Goal: Task Accomplishment & Management: Use online tool/utility

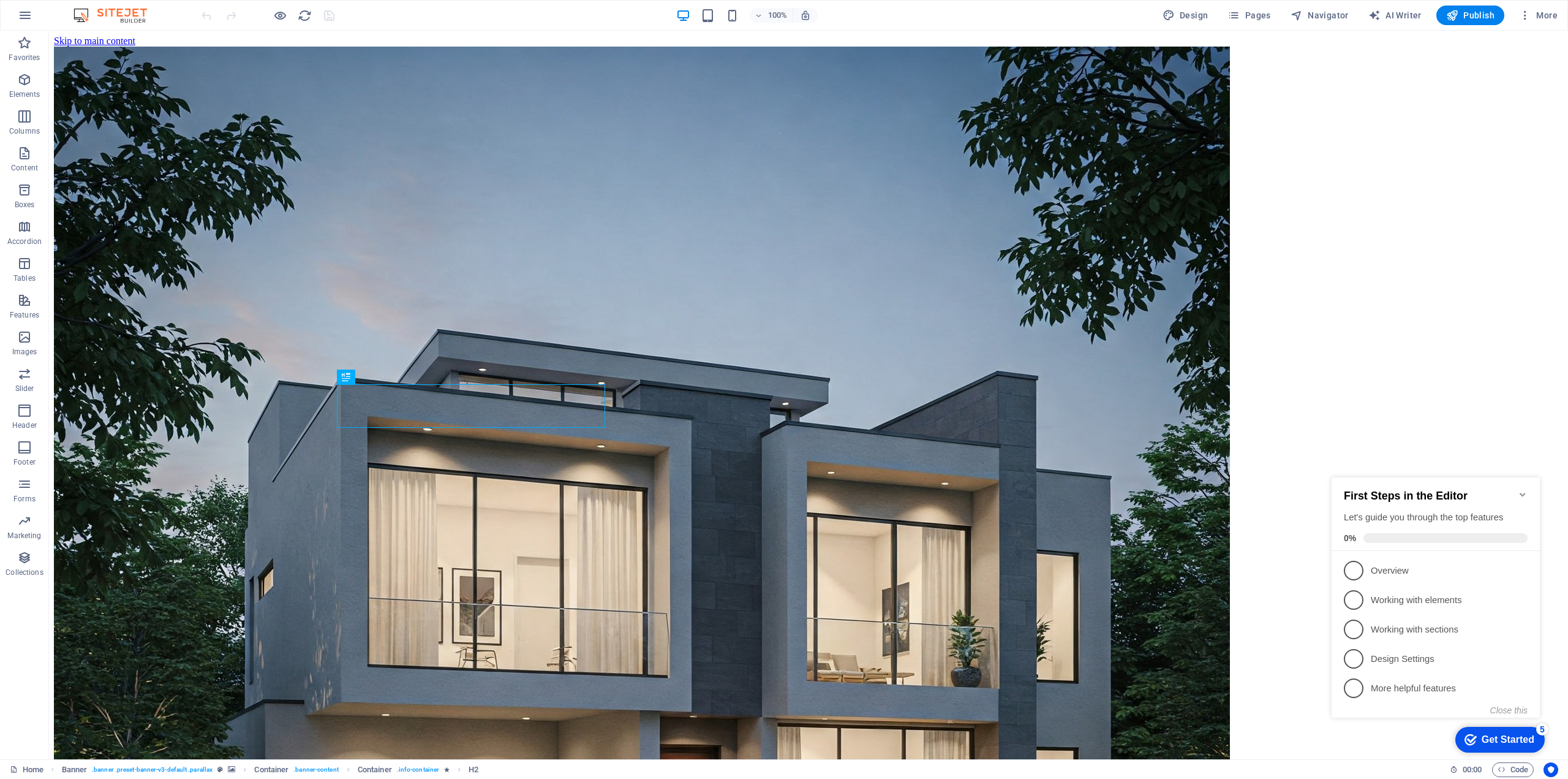
click at [1523, 491] on icon "Minimize checklist" at bounding box center [1523, 494] width 9 height 9
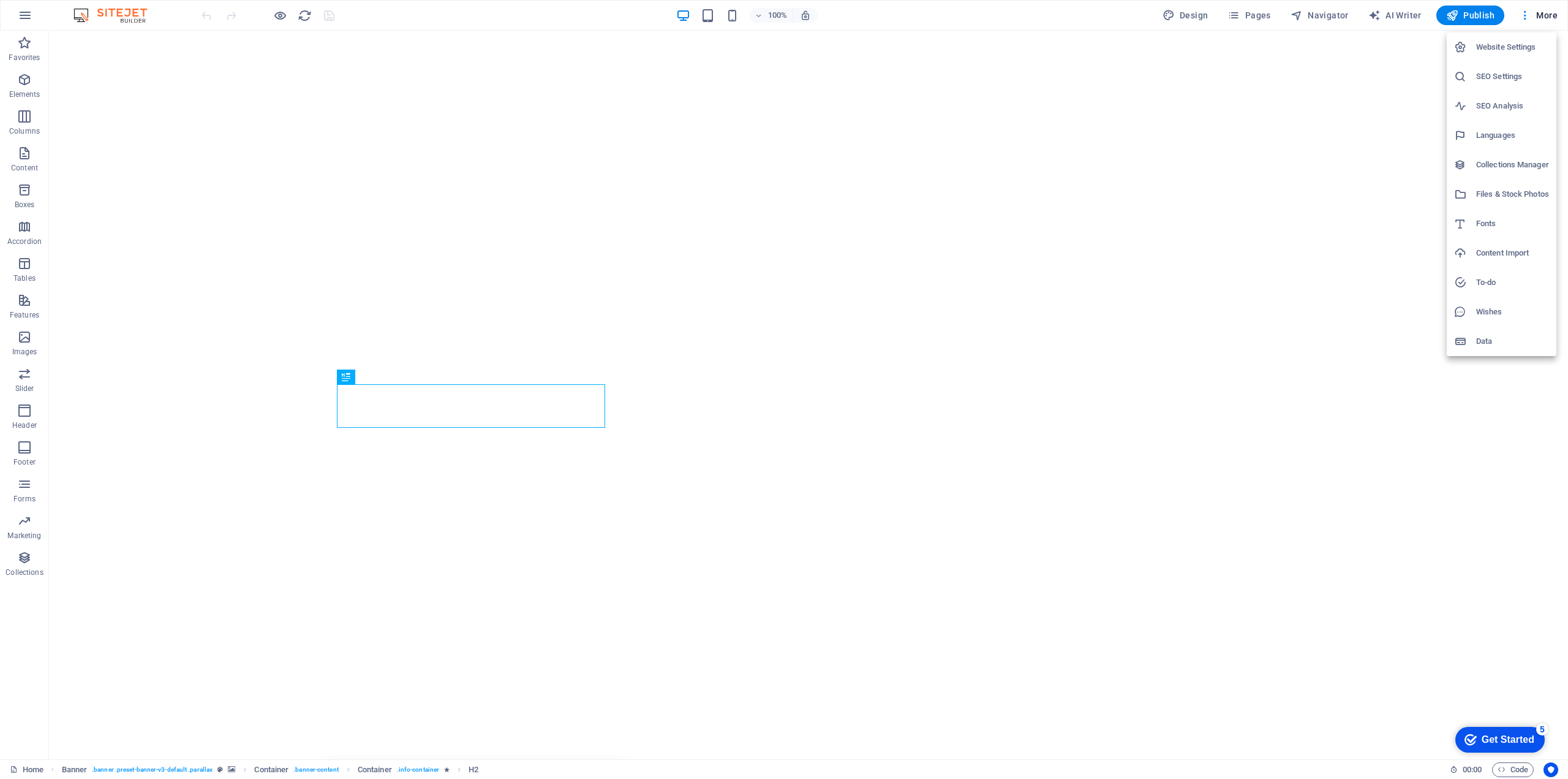
click at [1511, 49] on h6 "Website Settings" at bounding box center [1512, 47] width 73 height 15
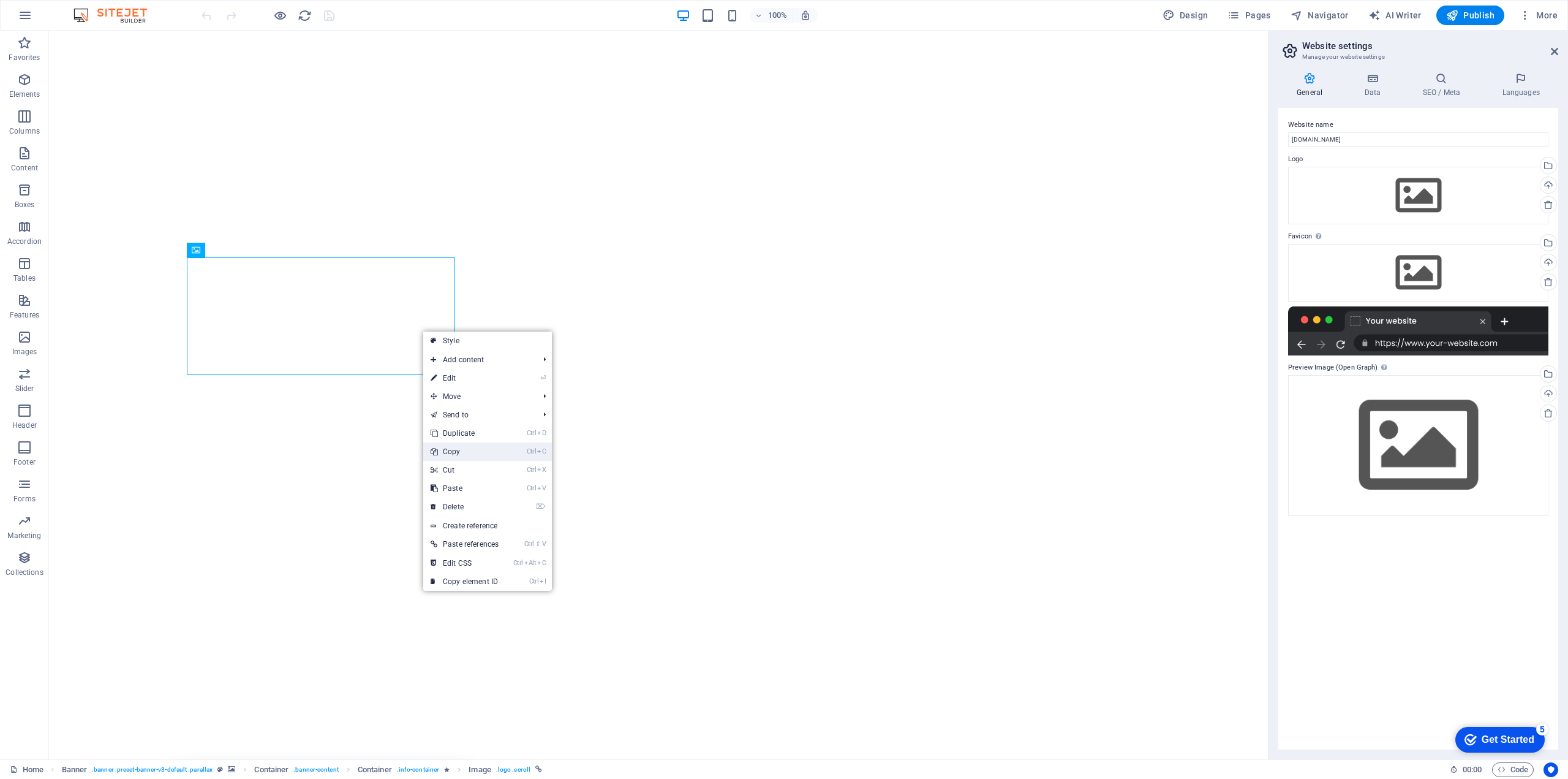
click at [470, 452] on link "Ctrl C Copy" at bounding box center [464, 451] width 82 height 18
click at [1436, 201] on div "Drag files here, click to choose files or select files from Files or our free s…" at bounding box center [1418, 195] width 260 height 58
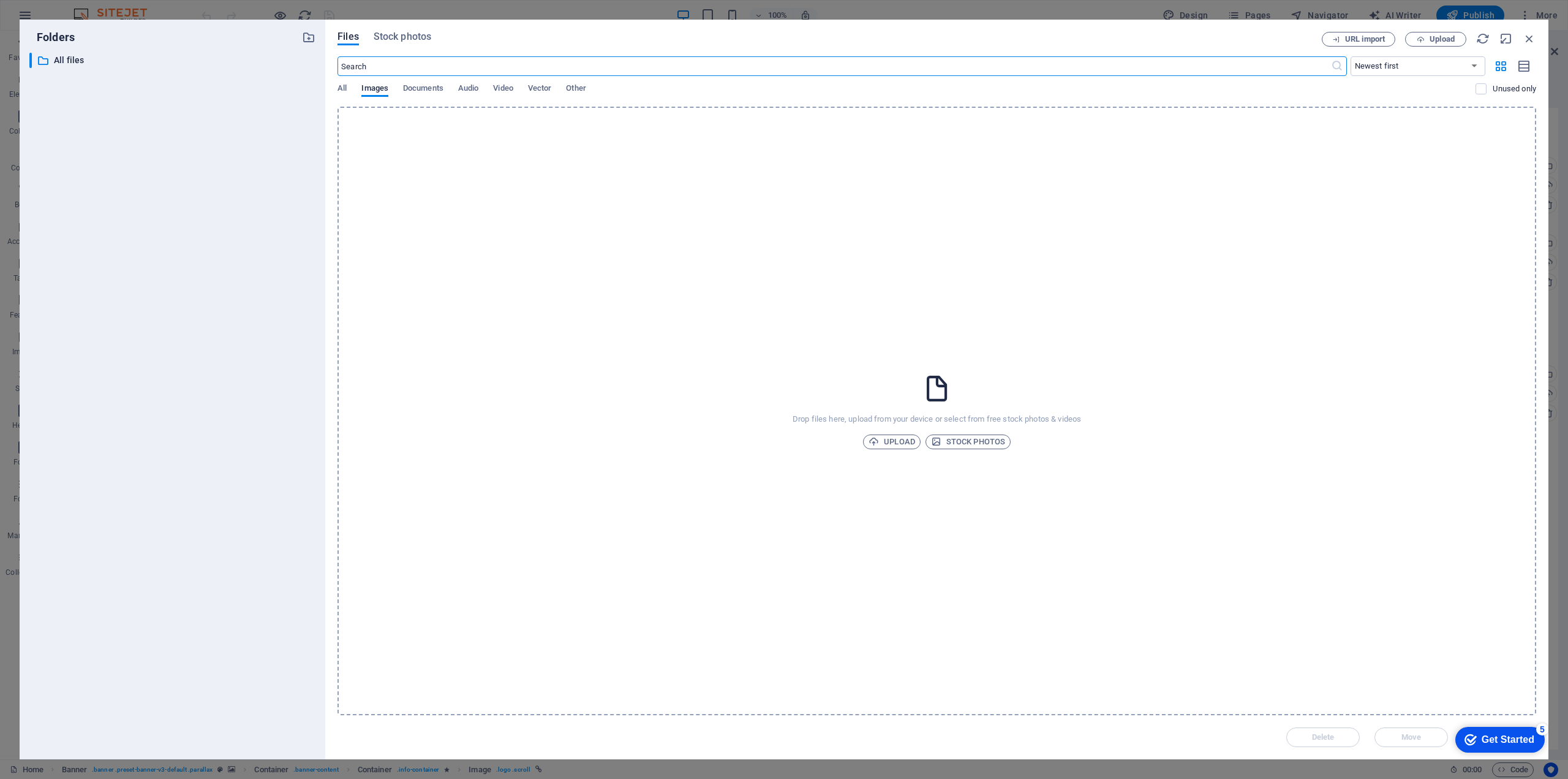
click at [1118, 349] on div "Drop files here, upload from your device or select from free stock photos & vid…" at bounding box center [937, 411] width 1199 height 609
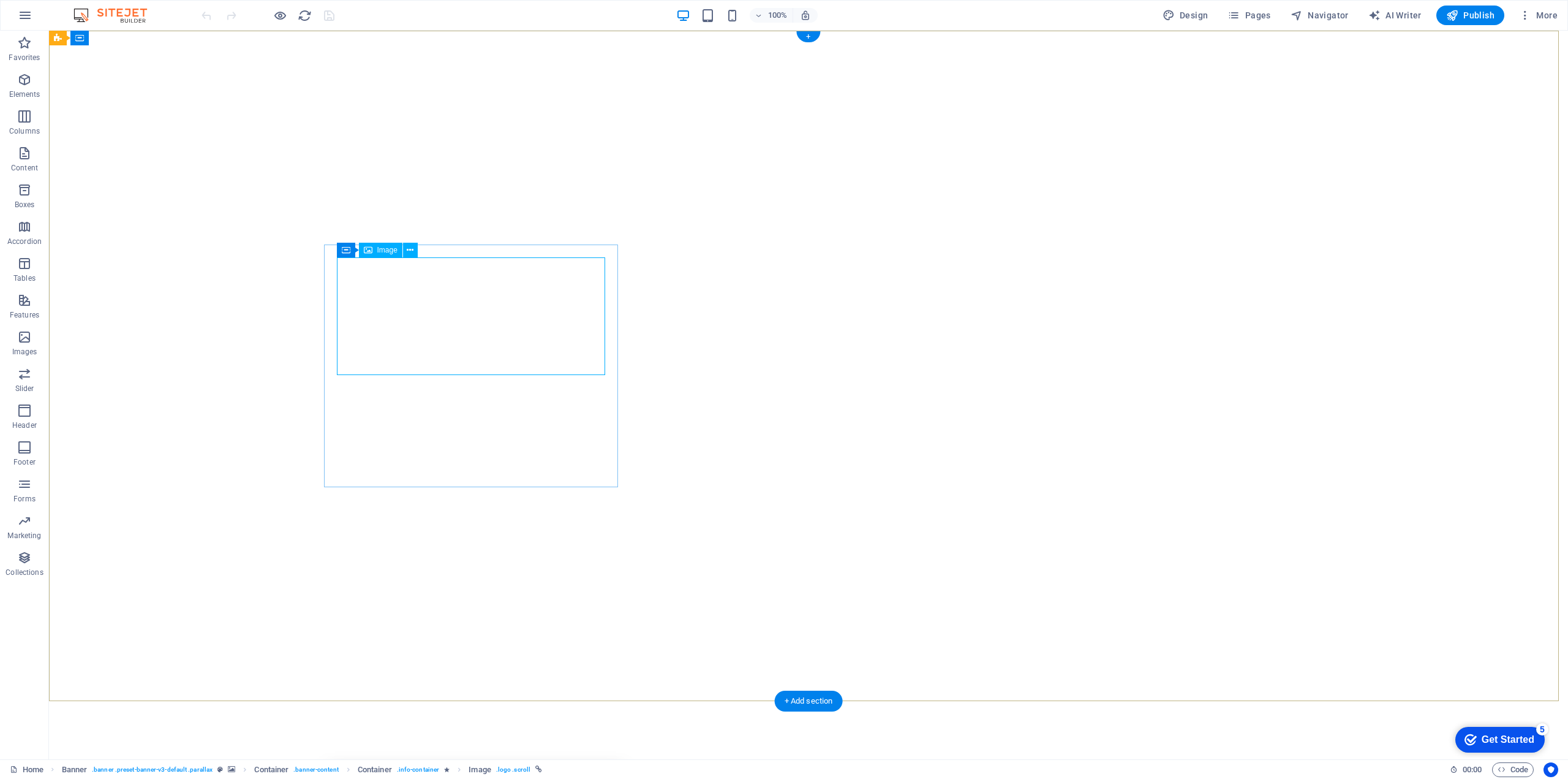
click at [411, 252] on icon at bounding box center [410, 251] width 7 height 13
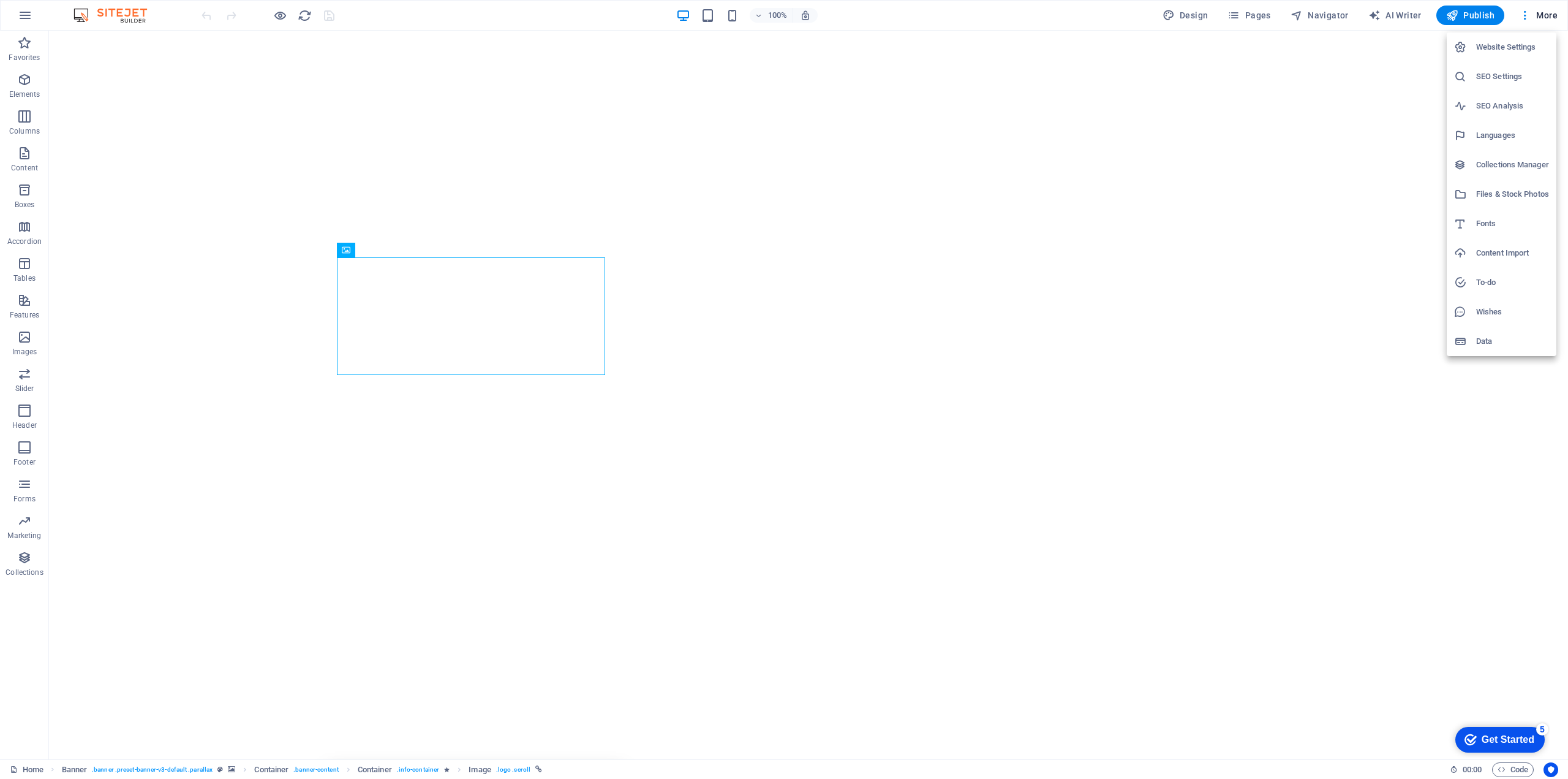
click at [1510, 51] on h6 "Website Settings" at bounding box center [1512, 47] width 73 height 15
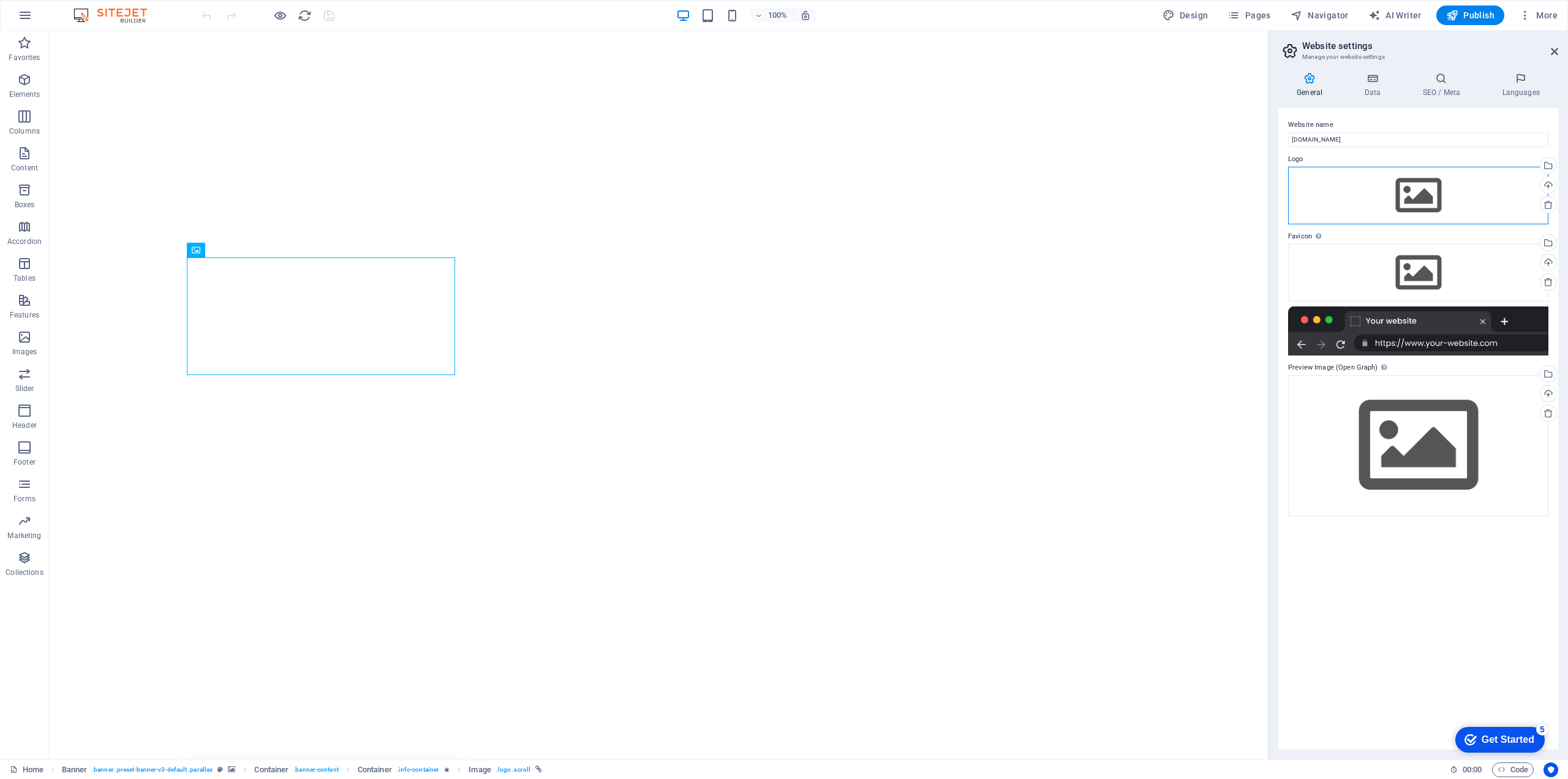
click at [1424, 196] on div "Drag files here, click to choose files or select files from Files or our free s…" at bounding box center [1418, 195] width 260 height 58
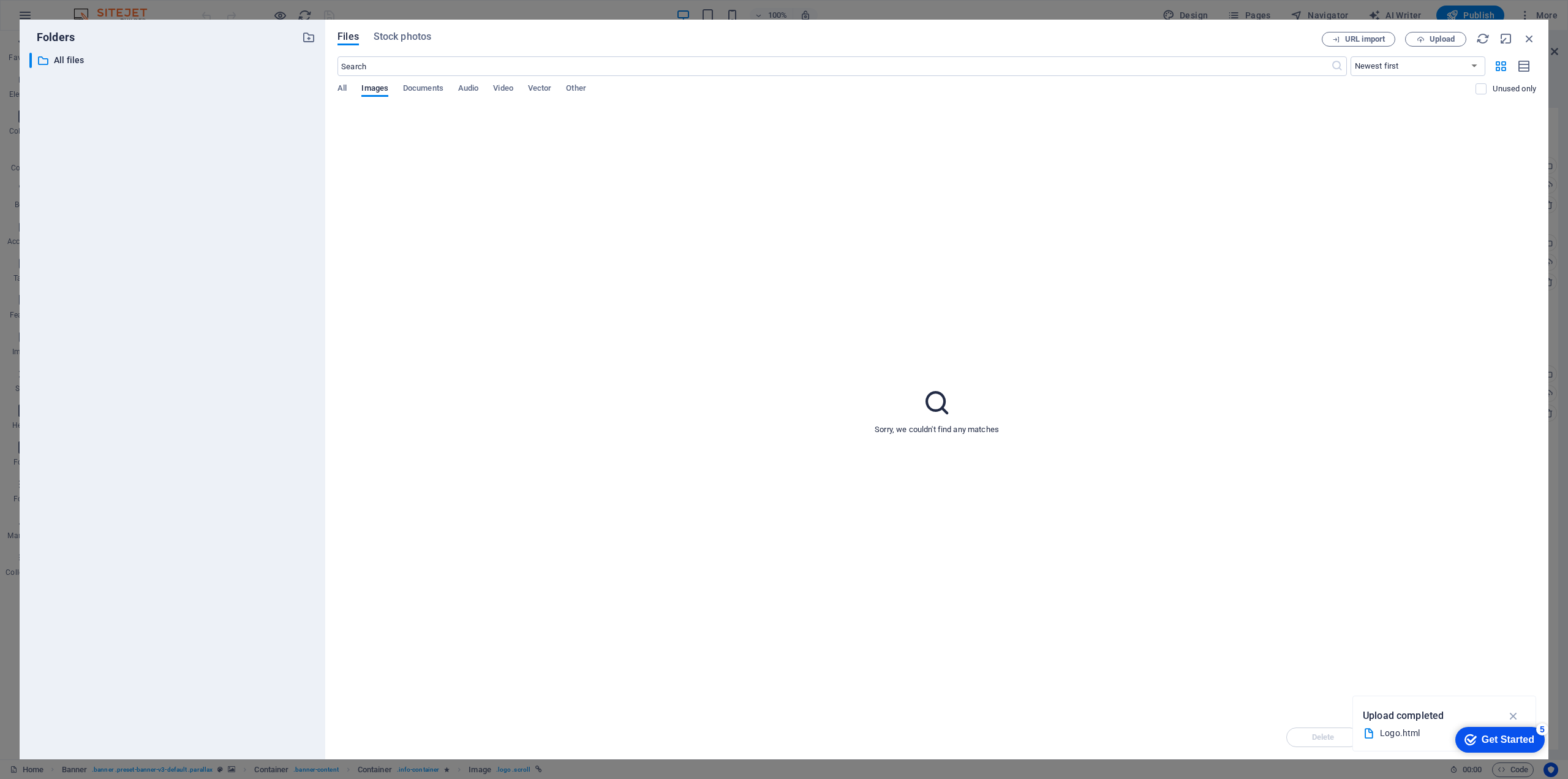
click at [1464, 159] on div "Sorry, we couldn't find any matches" at bounding box center [937, 411] width 1199 height 609
click at [1518, 43] on div "URL import Upload" at bounding box center [1429, 40] width 215 height 15
click at [1528, 41] on icon "button" at bounding box center [1529, 39] width 13 height 13
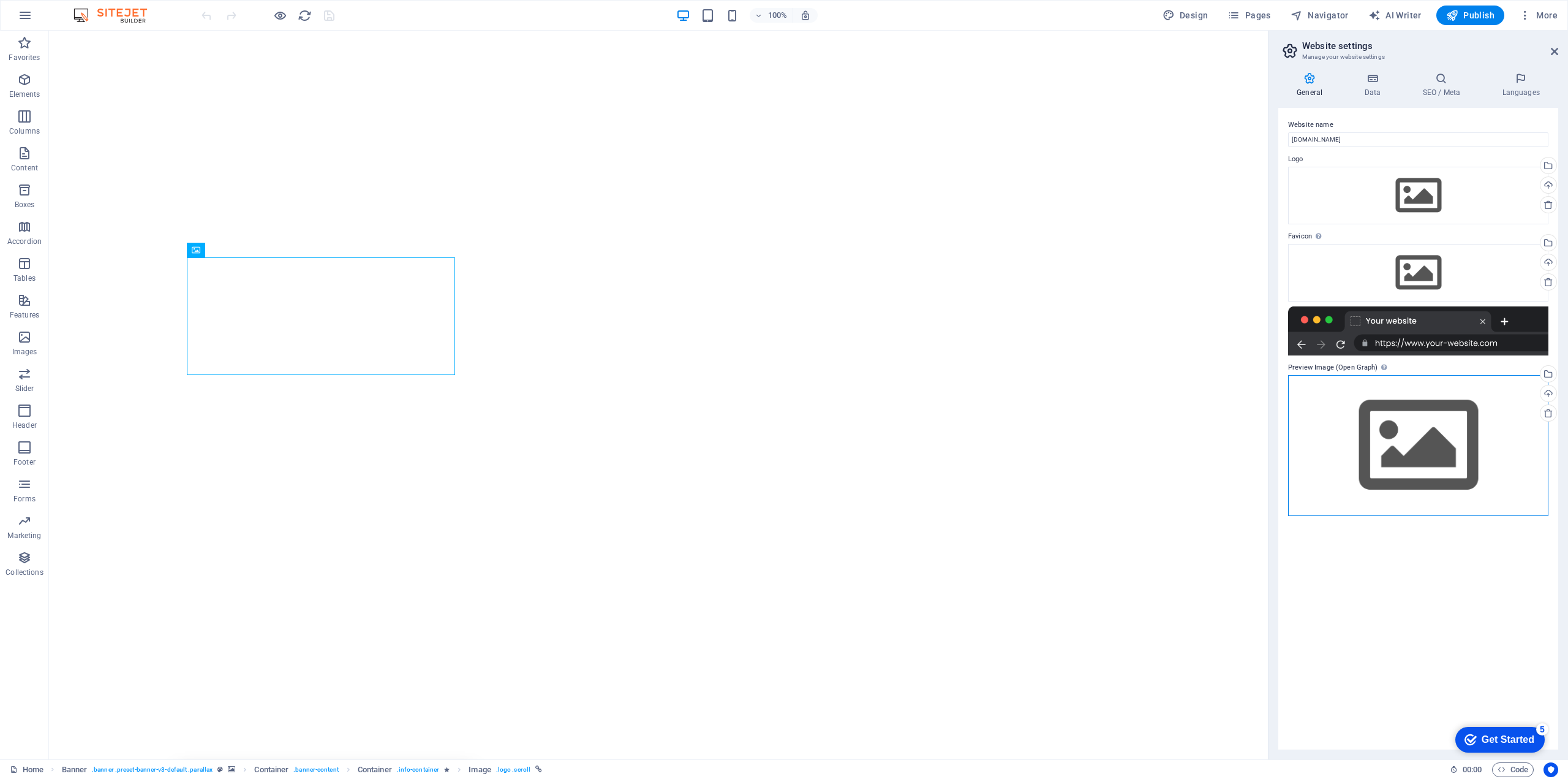
click at [1399, 439] on div "Drag files here, click to choose files or select files from Files or our free s…" at bounding box center [1418, 445] width 260 height 140
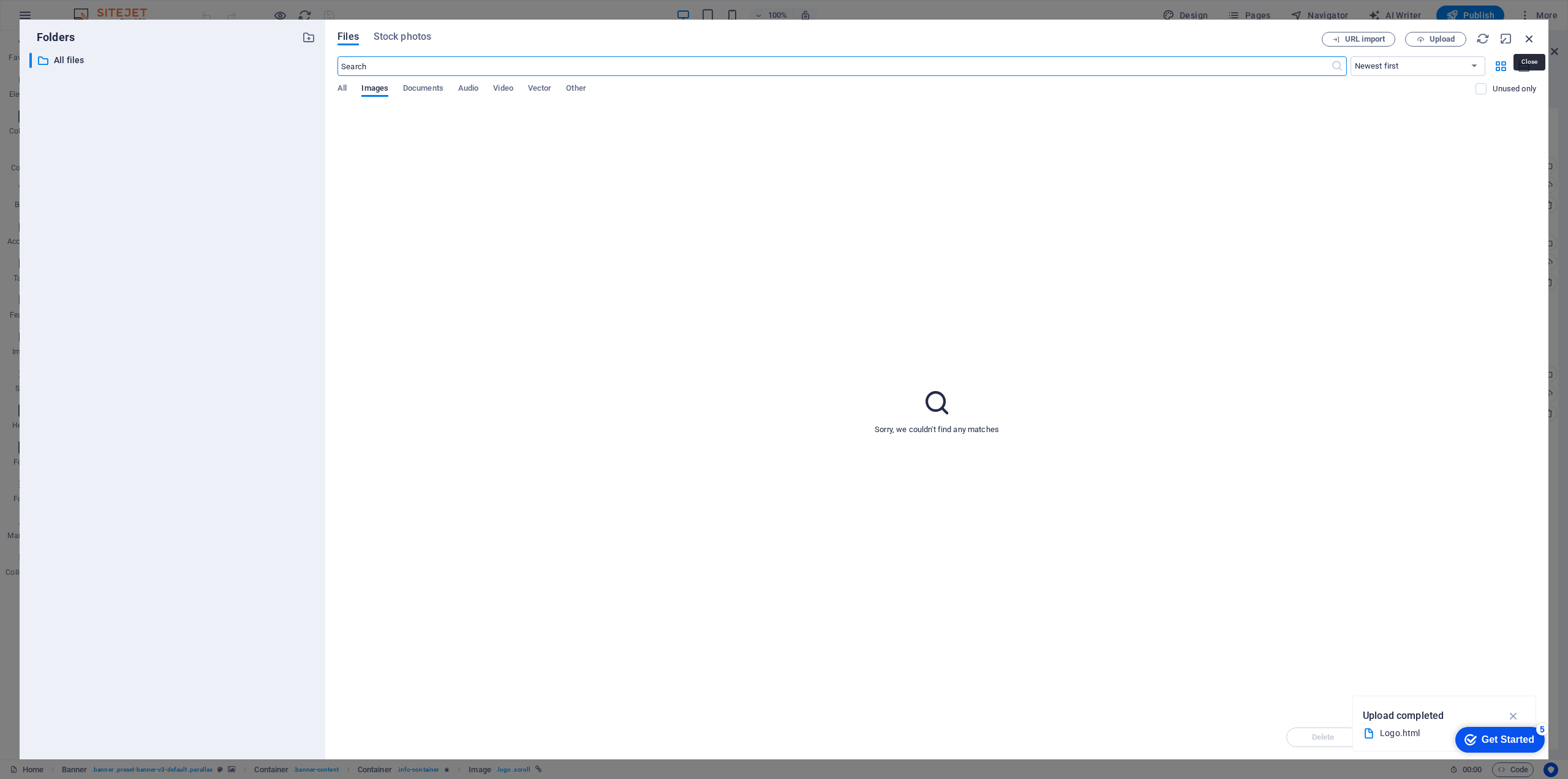
click at [1524, 44] on icon "button" at bounding box center [1529, 39] width 13 height 13
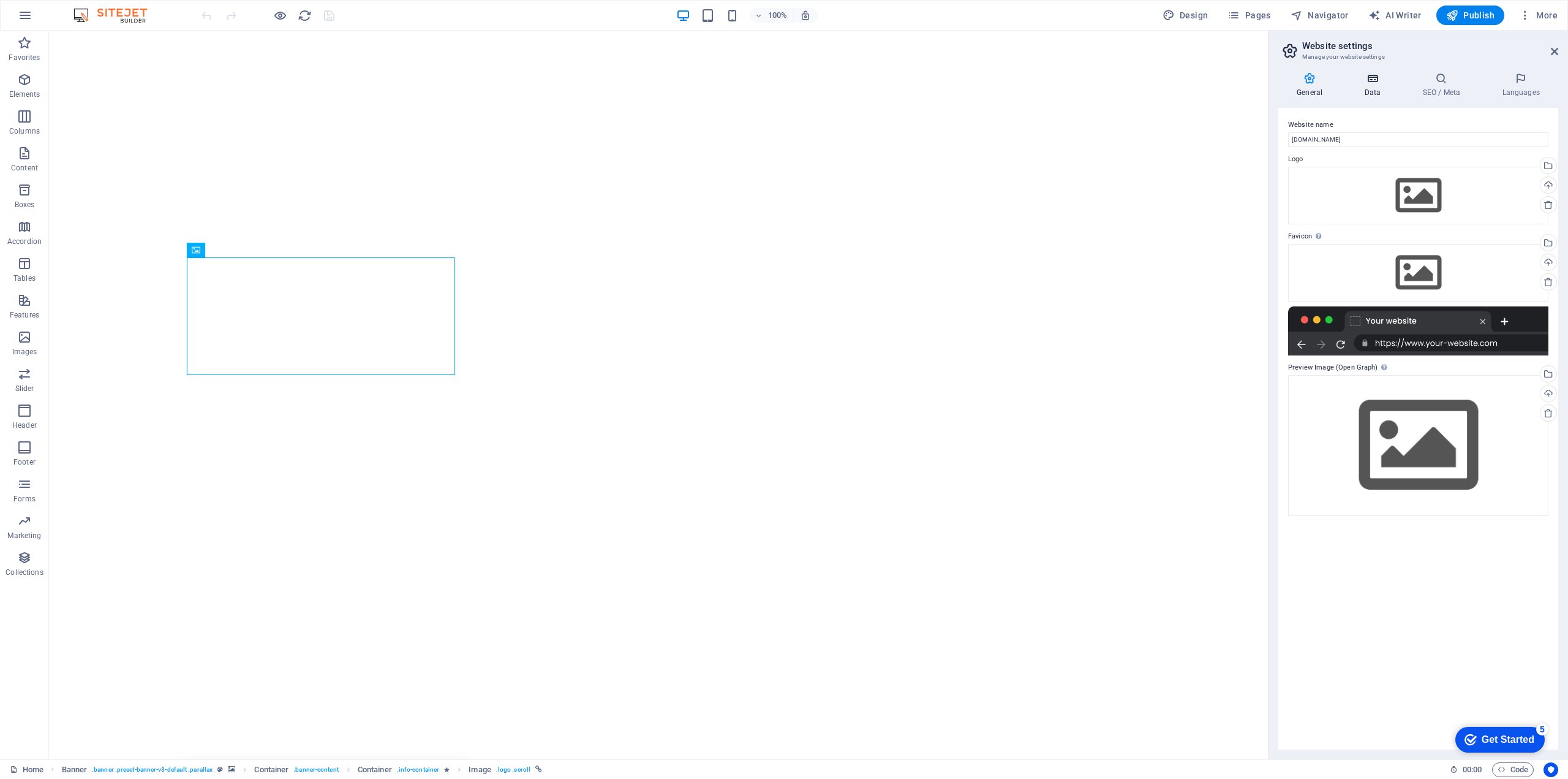
click at [1380, 96] on h4 "Data" at bounding box center [1374, 84] width 58 height 26
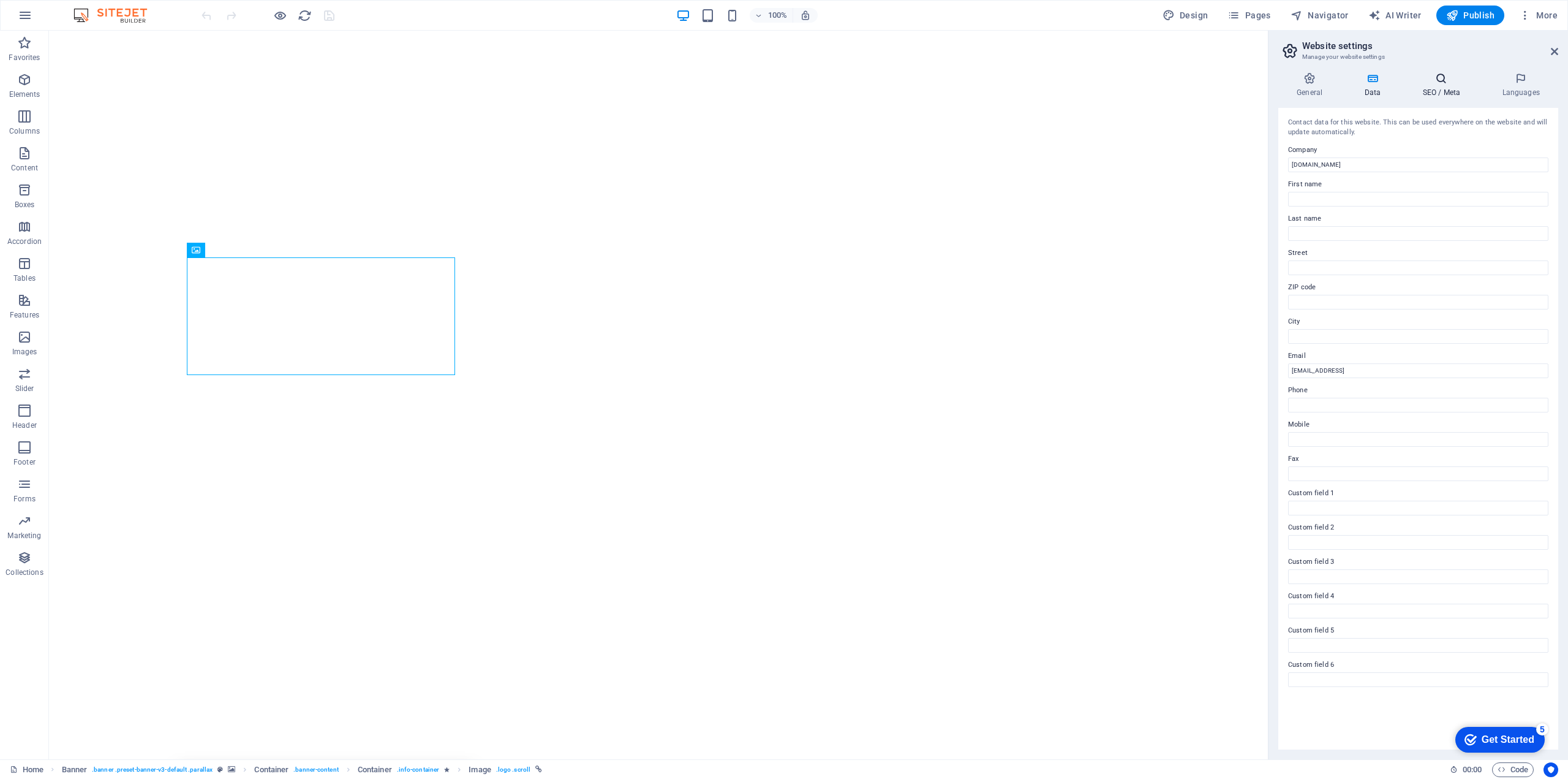
click at [1448, 90] on h4 "SEO / Meta" at bounding box center [1444, 84] width 79 height 26
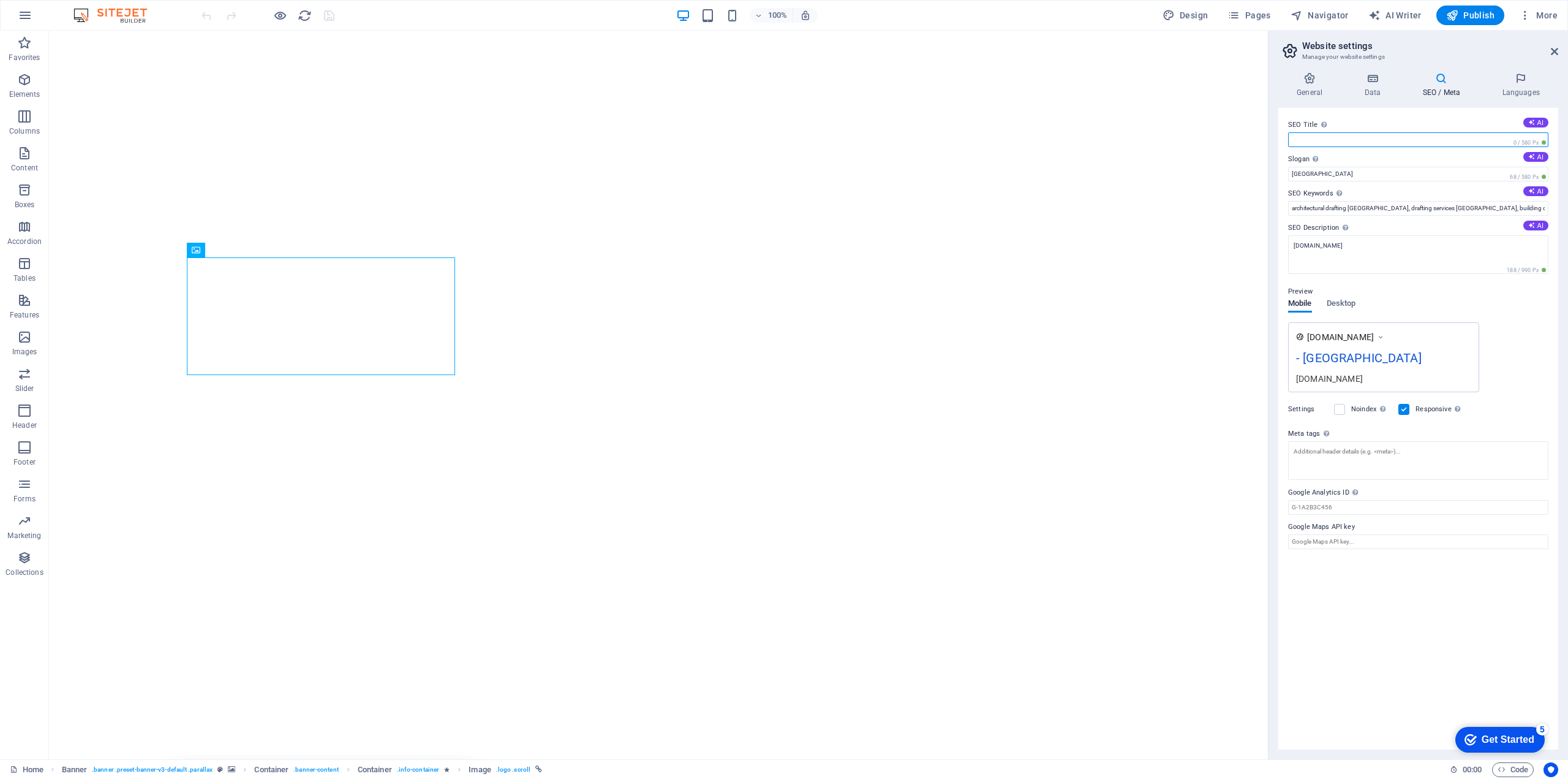
click at [1309, 139] on input "SEO Title The title of your website - make it something that stands out in sear…" at bounding box center [1418, 140] width 260 height 15
drag, startPoint x: 1416, startPoint y: 170, endPoint x: 1259, endPoint y: 130, distance: 162.0
type input "Design Solutions Studio"
click at [1339, 301] on span "Desktop" at bounding box center [1341, 305] width 29 height 17
click at [1301, 301] on span "Mobile" at bounding box center [1299, 305] width 24 height 17
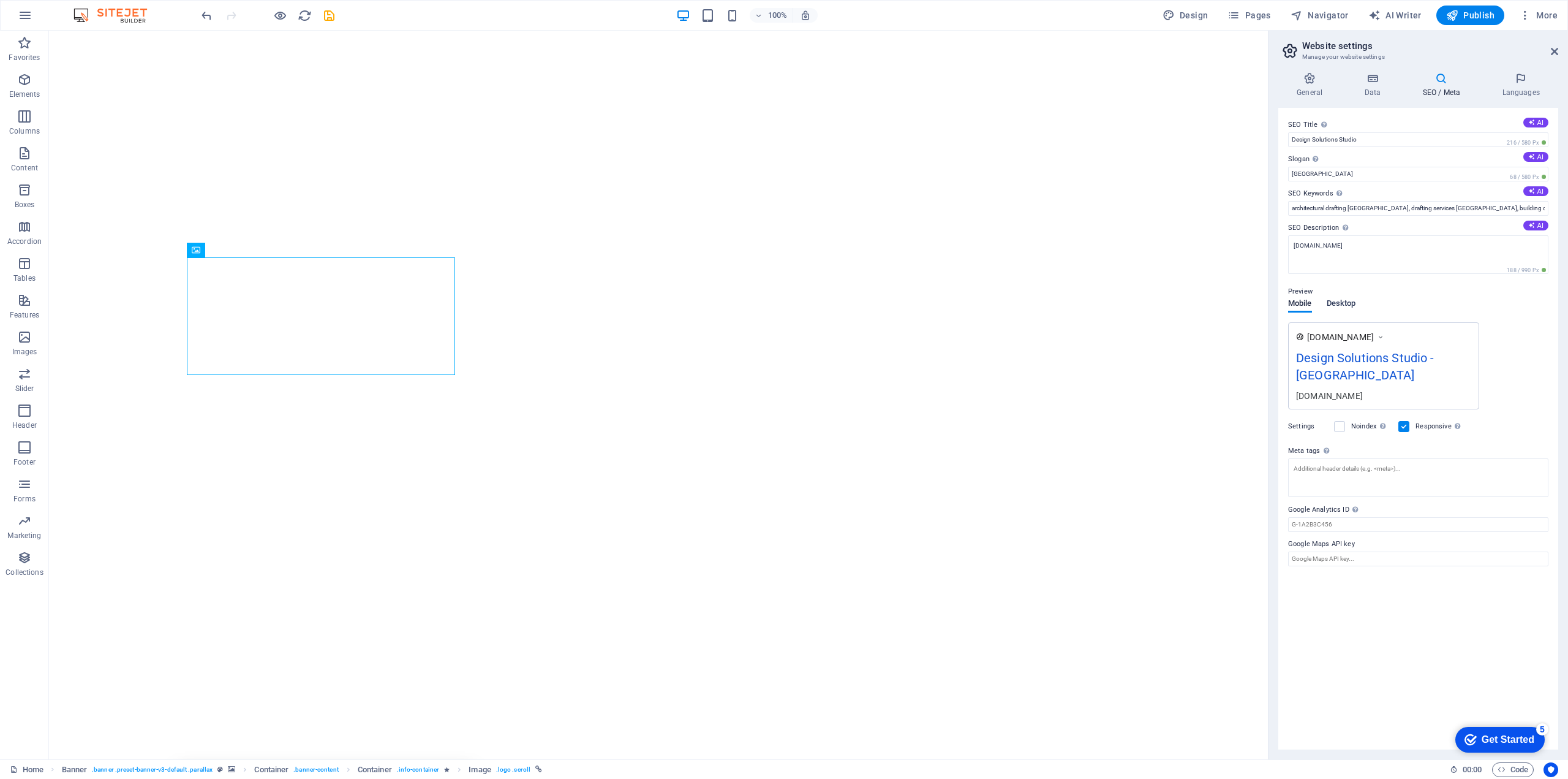
click at [1354, 301] on span "Desktop" at bounding box center [1341, 305] width 29 height 17
drag, startPoint x: 1437, startPoint y: 89, endPoint x: 1498, endPoint y: 84, distance: 61.2
click at [1437, 90] on h4 "SEO / Meta" at bounding box center [1444, 84] width 79 height 26
click at [1532, 88] on h4 "Languages" at bounding box center [1521, 84] width 75 height 26
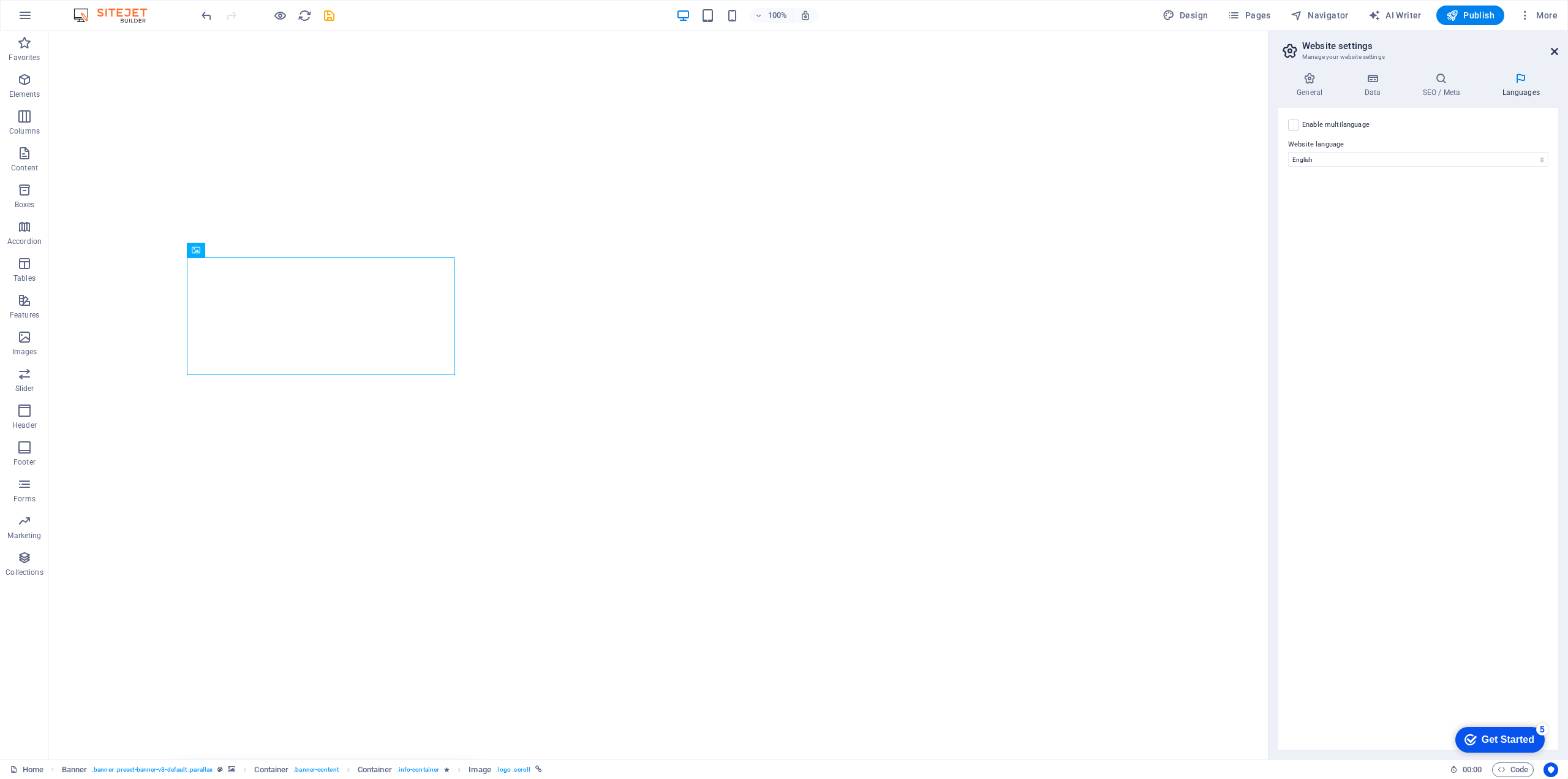
drag, startPoint x: 1553, startPoint y: 54, endPoint x: 1026, endPoint y: 368, distance: 613.5
click at [1553, 54] on icon at bounding box center [1555, 51] width 8 height 9
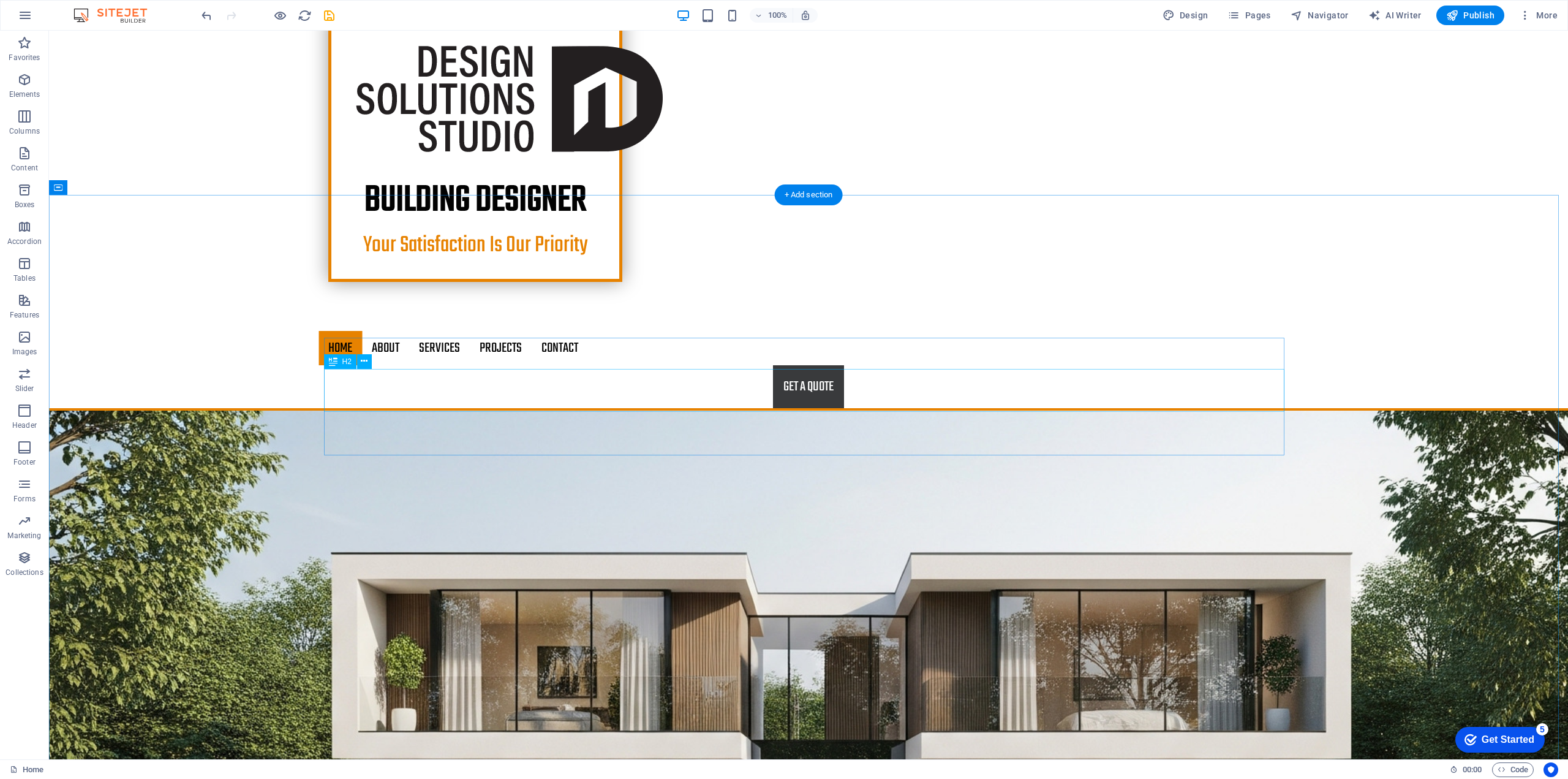
scroll to position [515, 0]
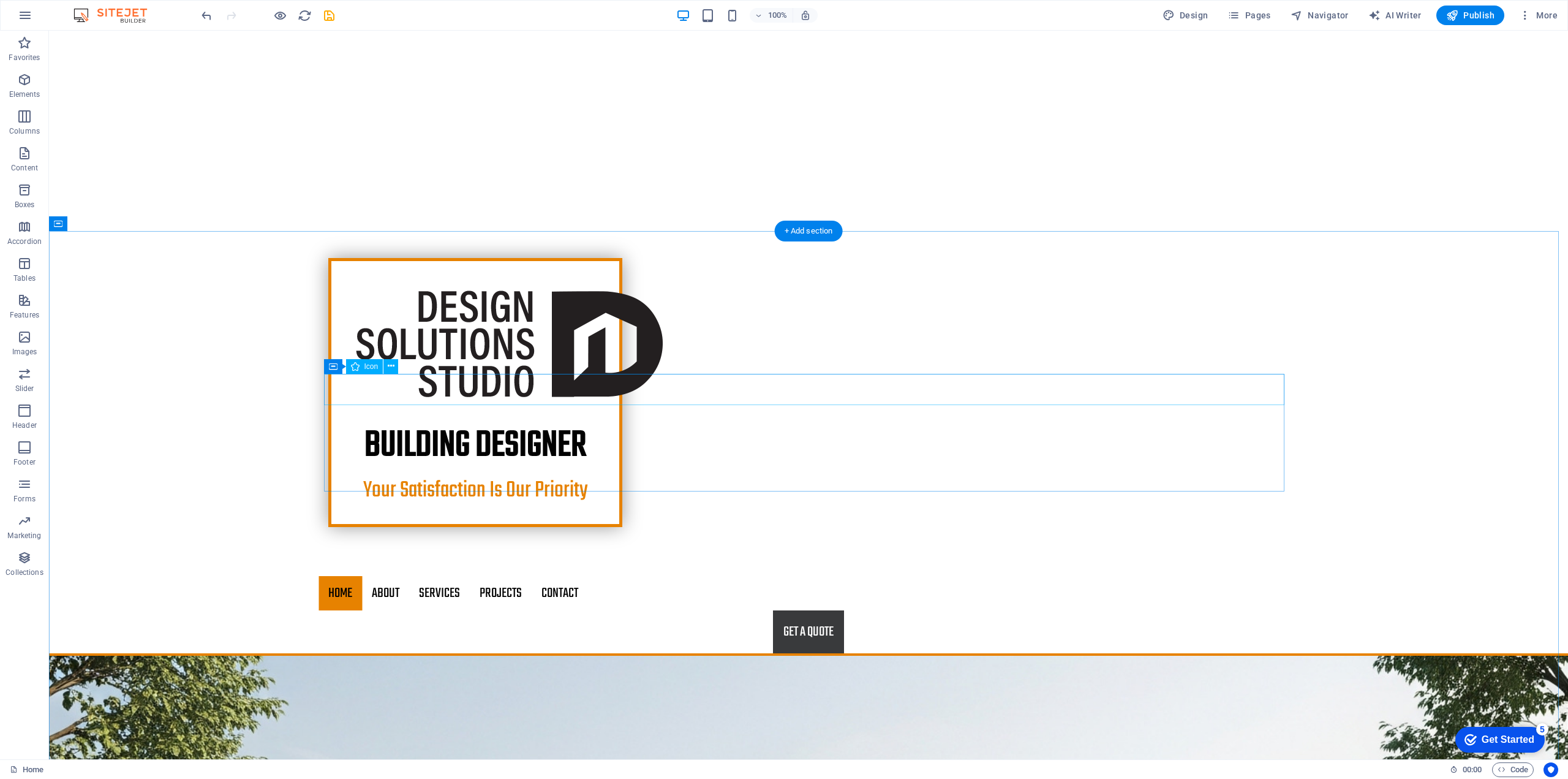
drag, startPoint x: 494, startPoint y: 329, endPoint x: 273, endPoint y: 329, distance: 221.0
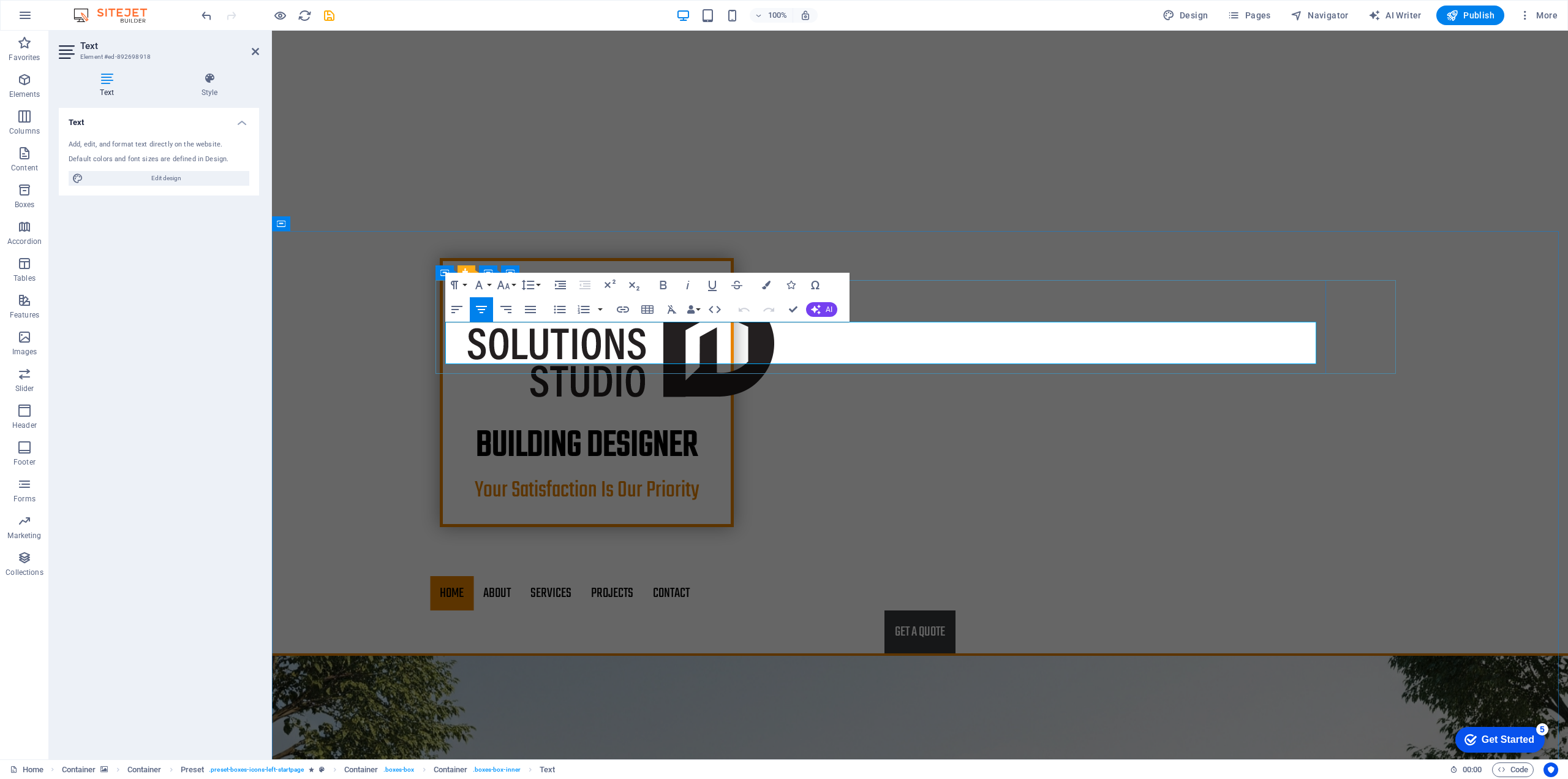
drag, startPoint x: 617, startPoint y: 333, endPoint x: 473, endPoint y: 332, distance: 144.0
drag, startPoint x: 928, startPoint y: 331, endPoint x: 1290, endPoint y: 345, distance: 362.3
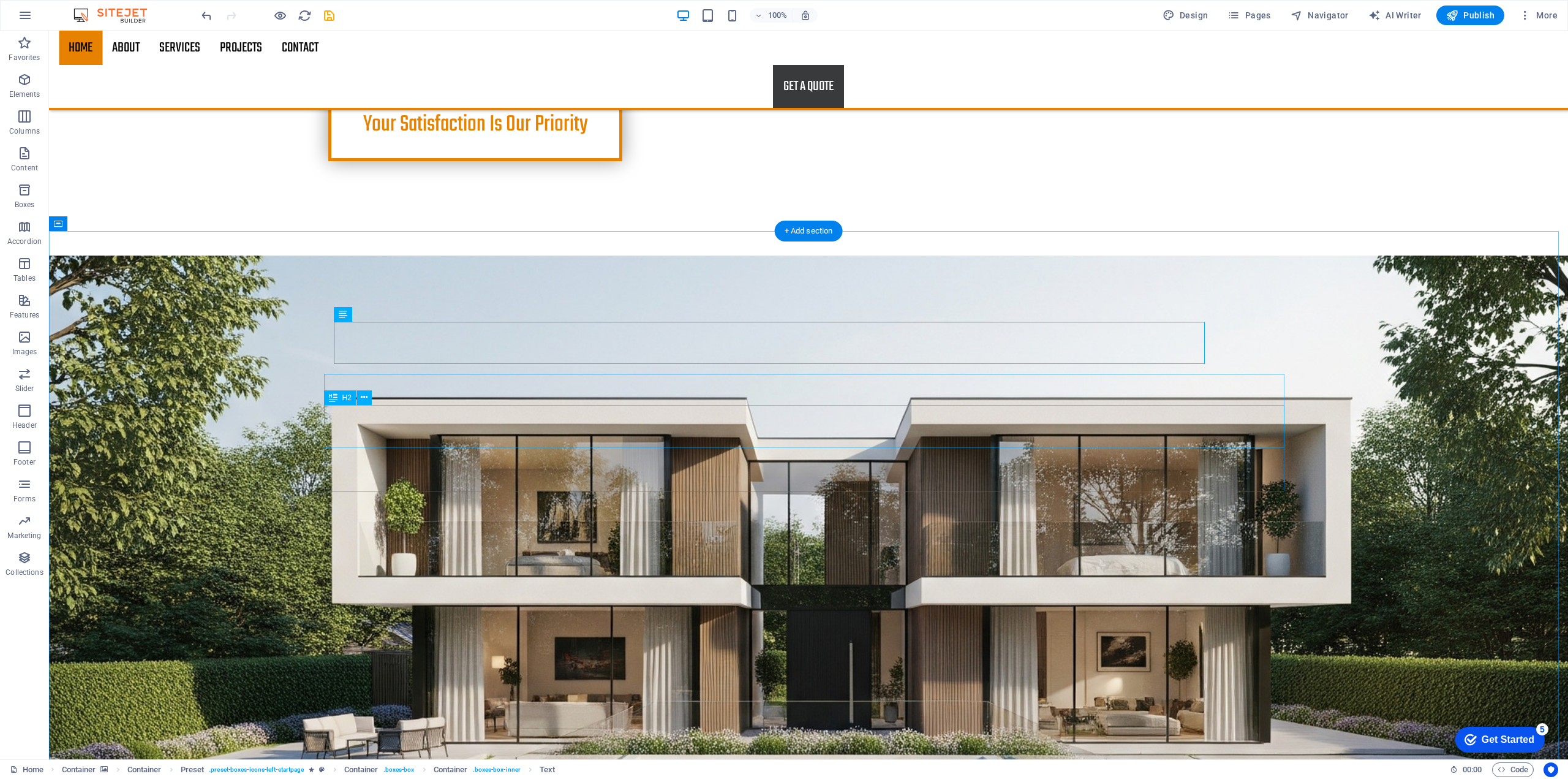
scroll to position [822, 0]
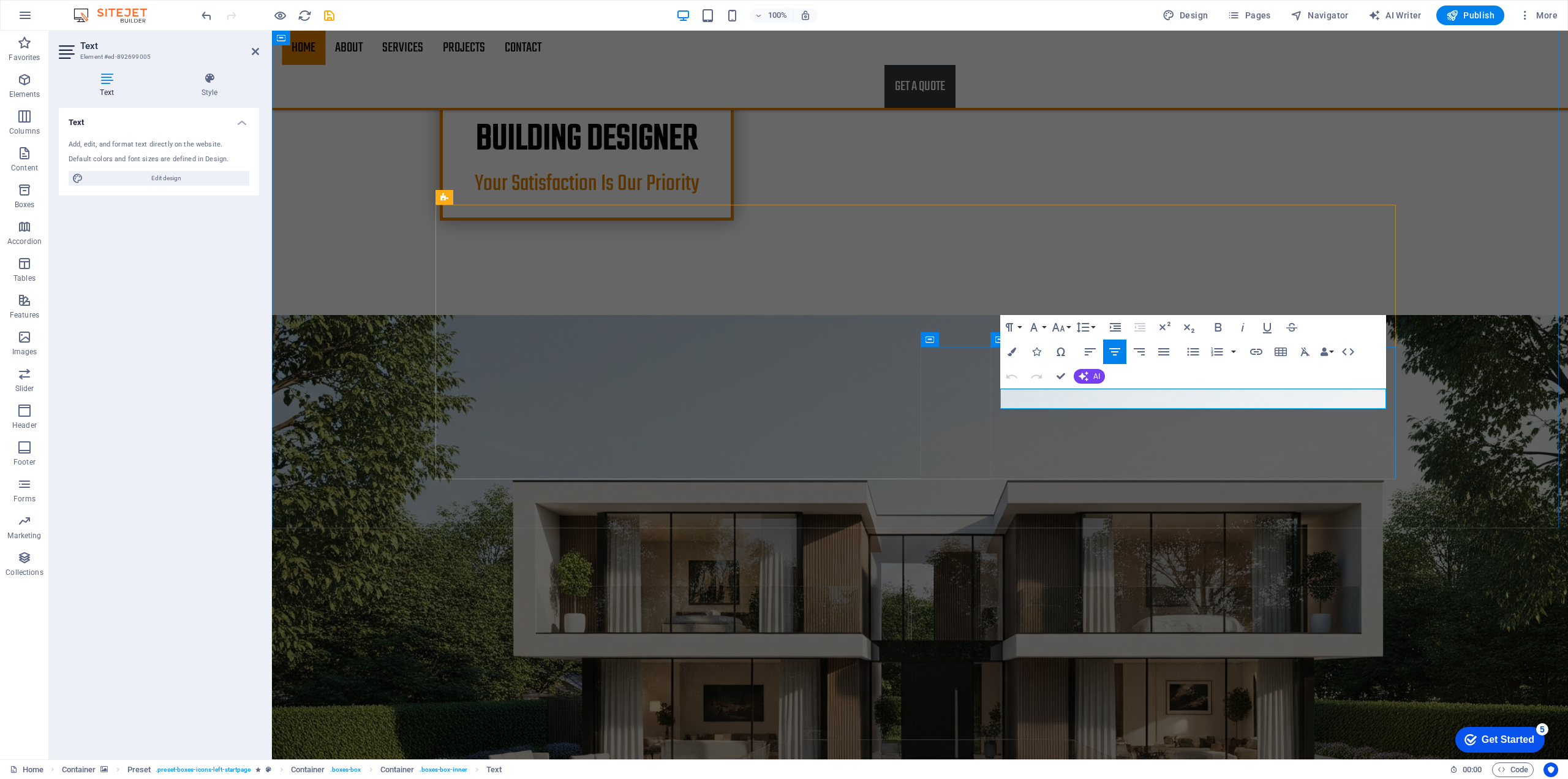
drag, startPoint x: 1052, startPoint y: 398, endPoint x: 1345, endPoint y: 398, distance: 293.0
drag, startPoint x: 1278, startPoint y: 397, endPoint x: 1080, endPoint y: 386, distance: 198.3
drag, startPoint x: 1061, startPoint y: 377, endPoint x: 1046, endPoint y: 467, distance: 91.2
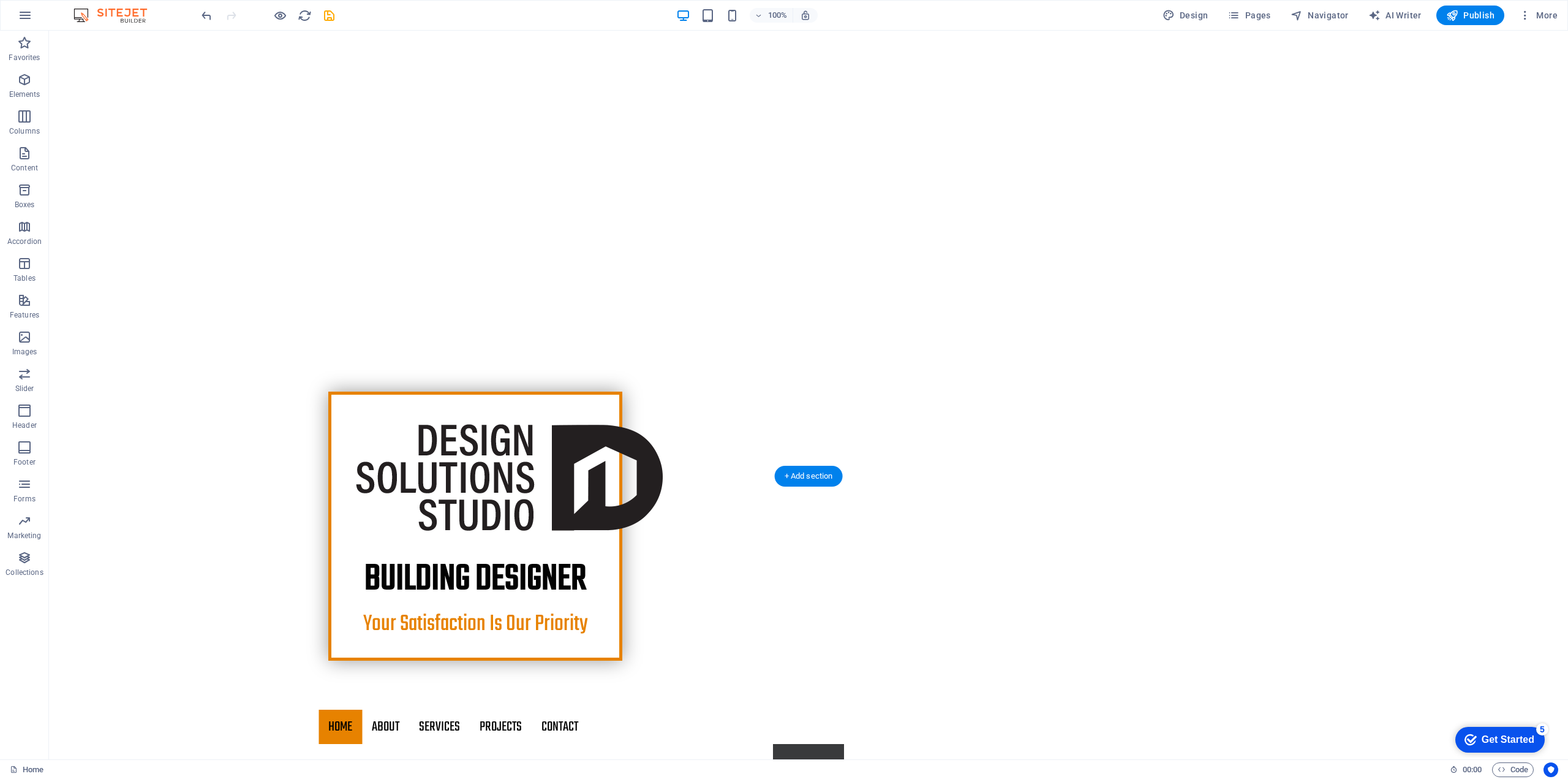
scroll to position [490, 0]
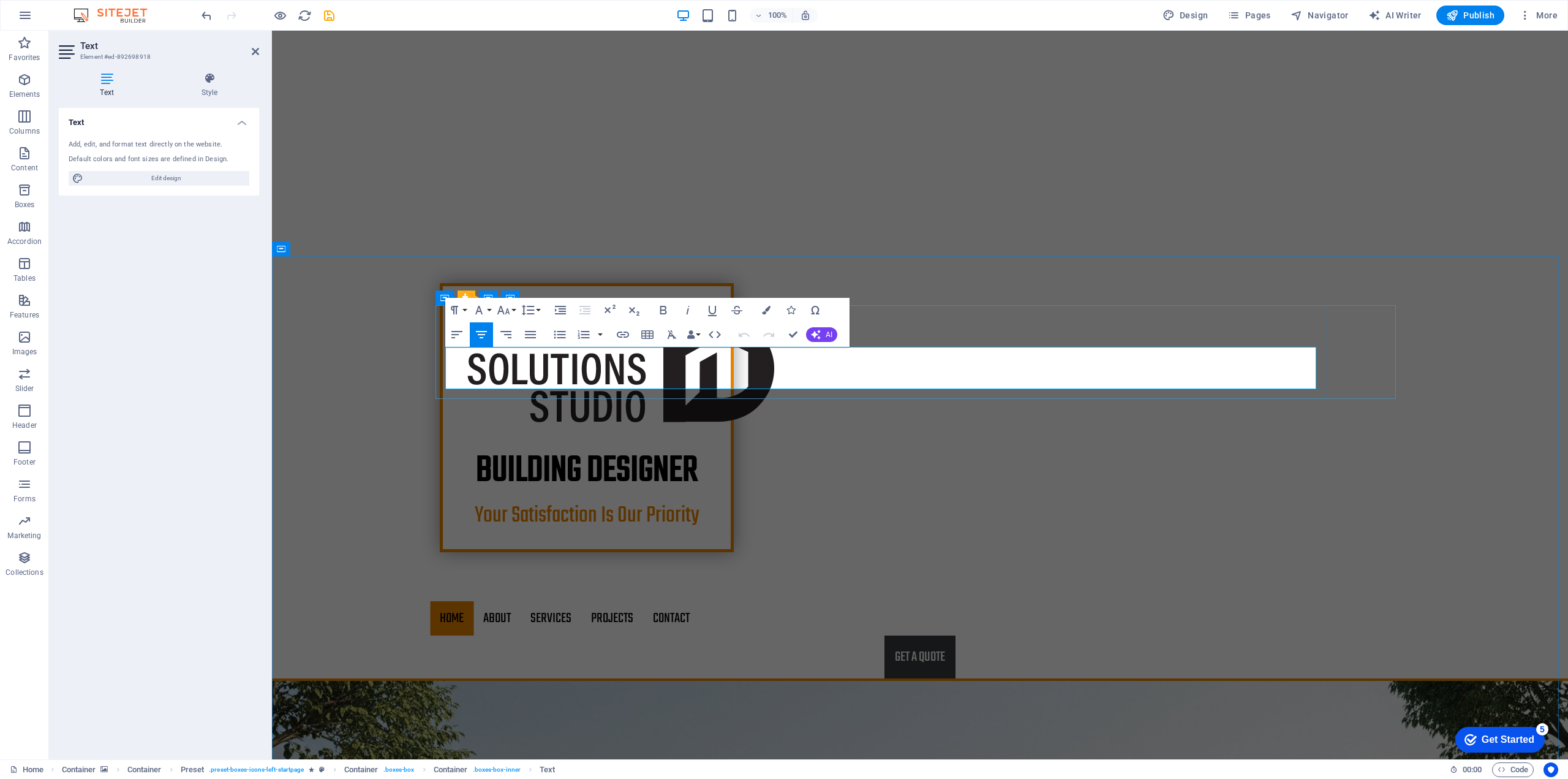
drag, startPoint x: 770, startPoint y: 359, endPoint x: 1026, endPoint y: 371, distance: 256.3
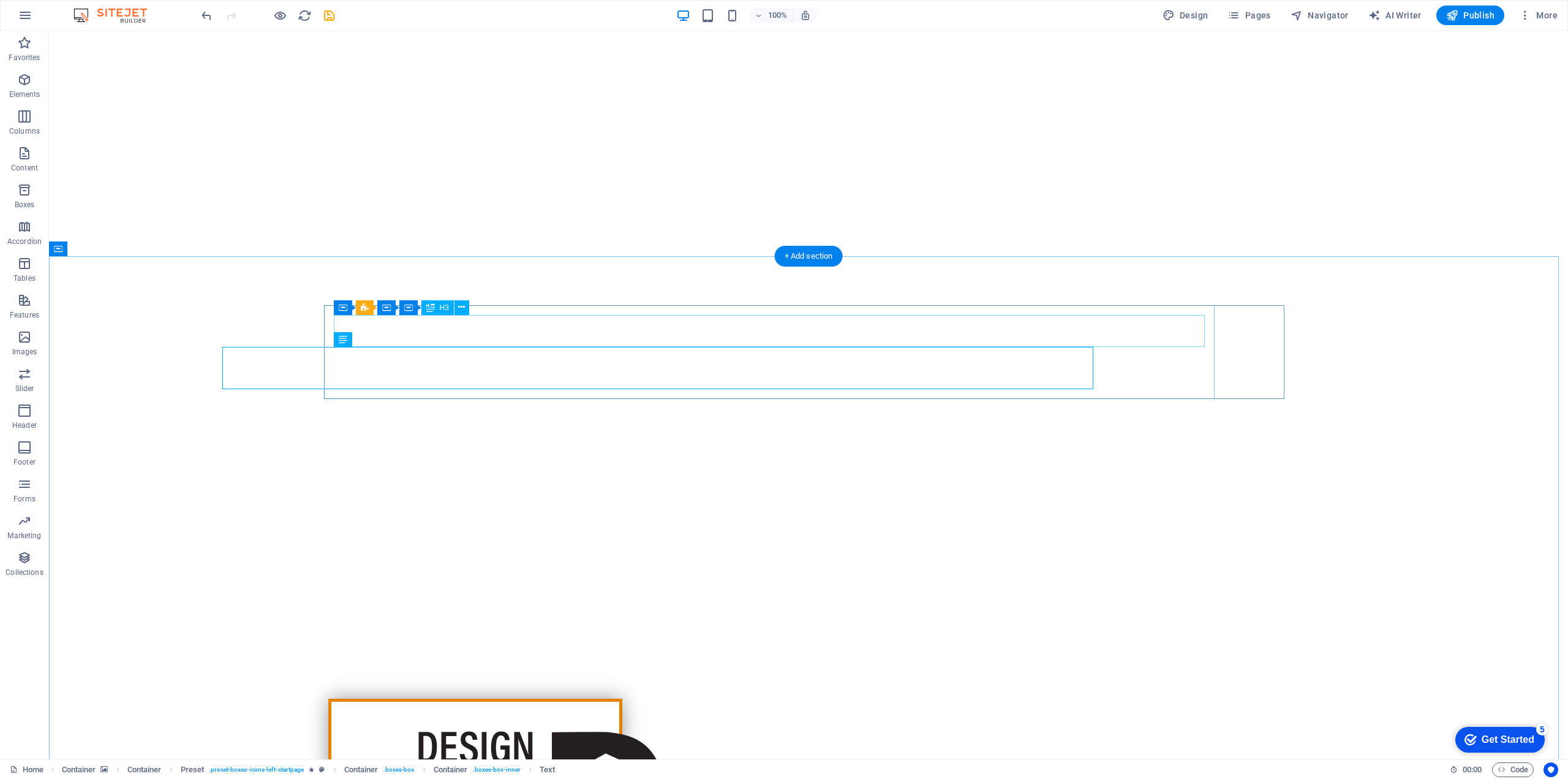
scroll to position [62, 0]
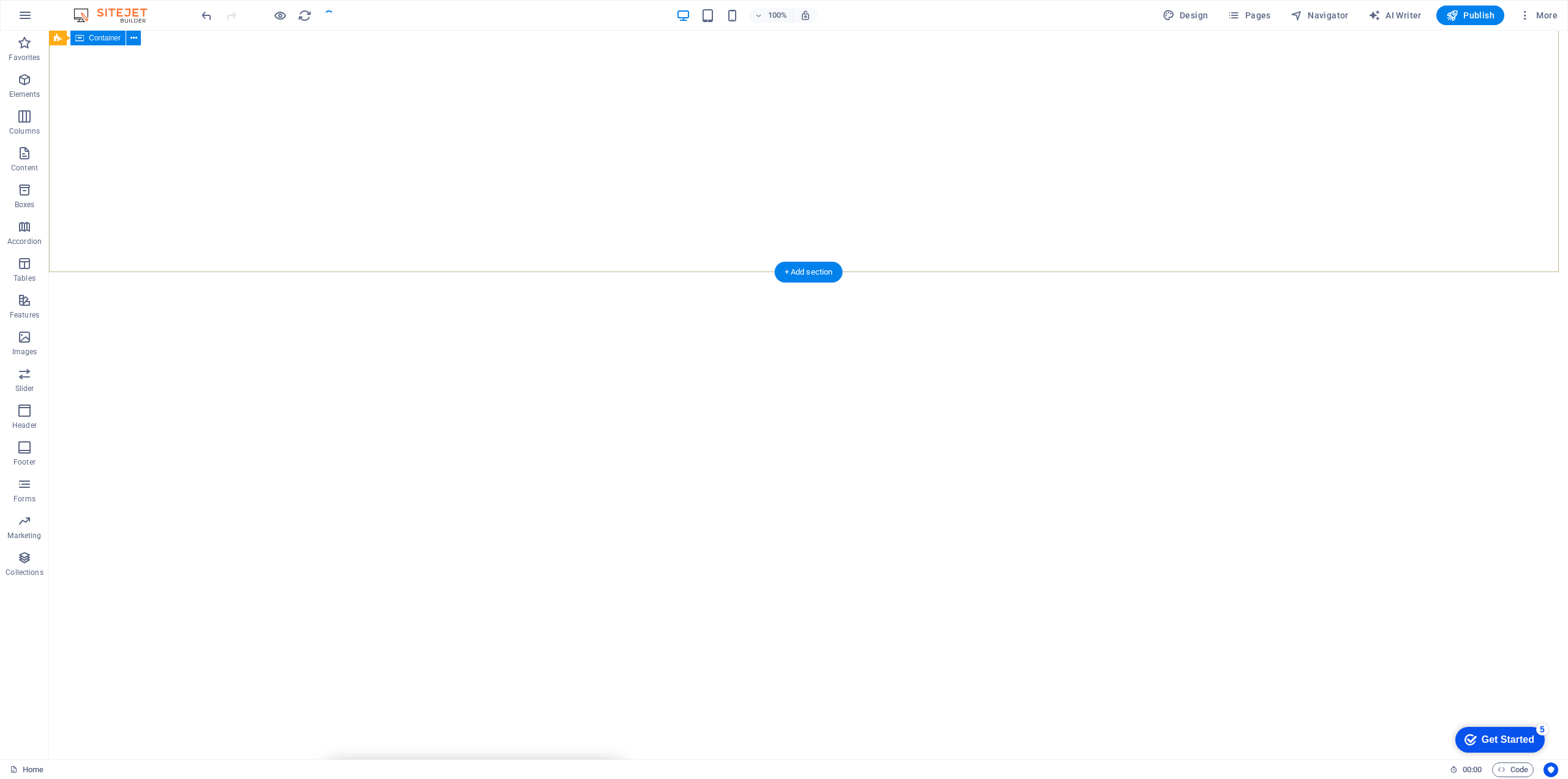
scroll to position [0, 0]
drag, startPoint x: 1483, startPoint y: 16, endPoint x: 1470, endPoint y: 15, distance: 13.0
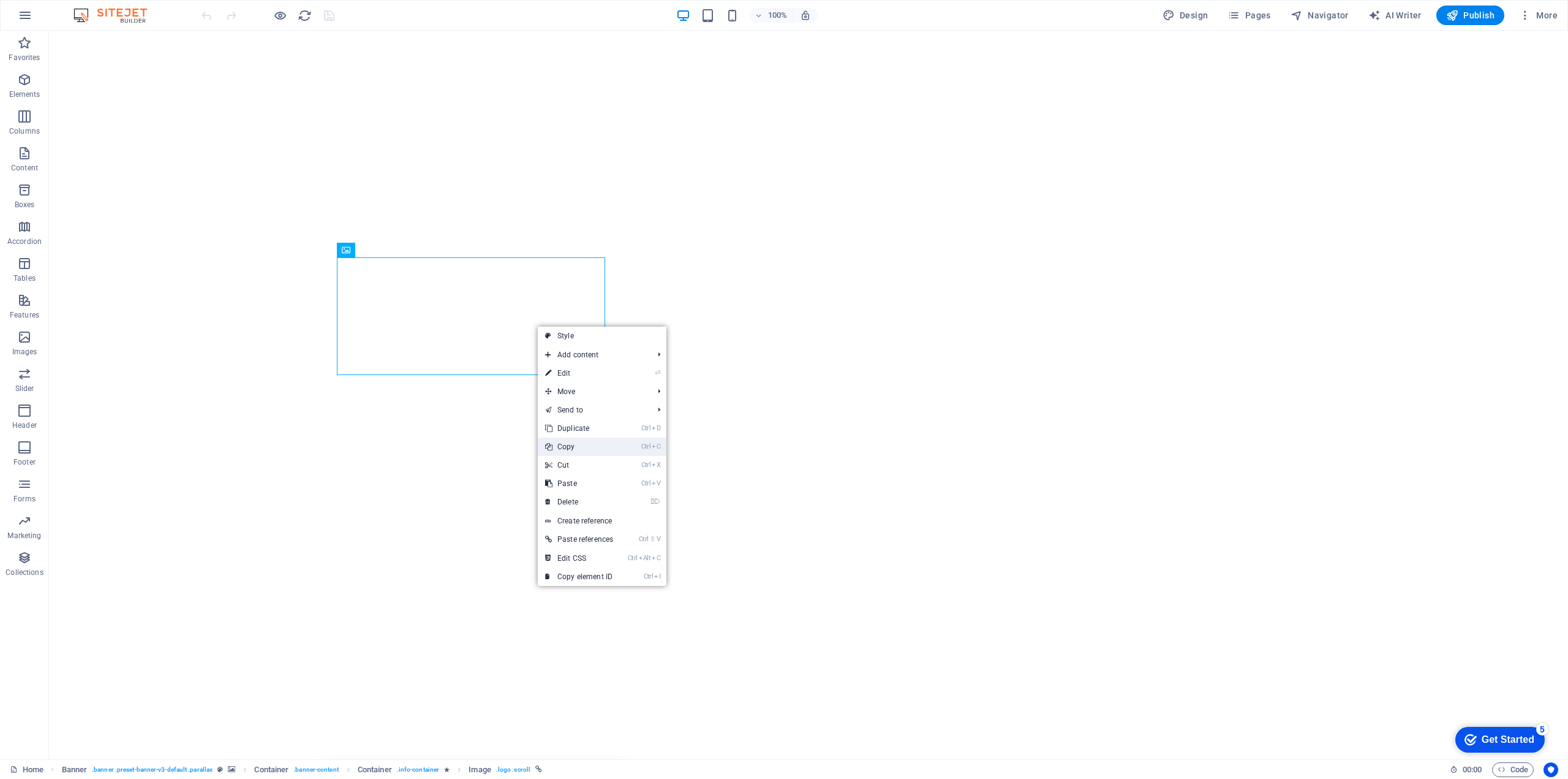
click at [581, 449] on link "Ctrl C Copy" at bounding box center [578, 446] width 82 height 18
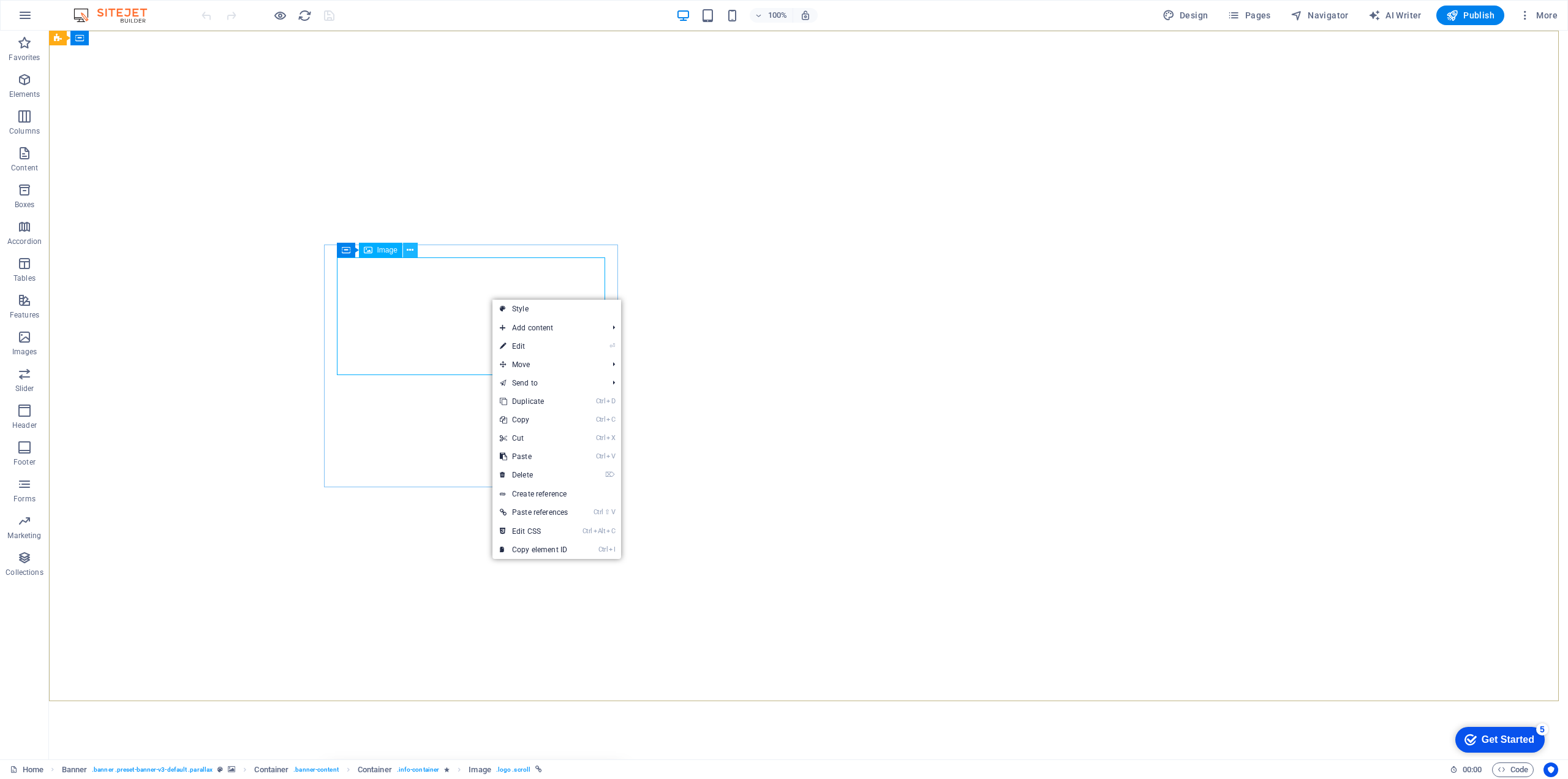
click at [414, 250] on icon at bounding box center [410, 251] width 7 height 13
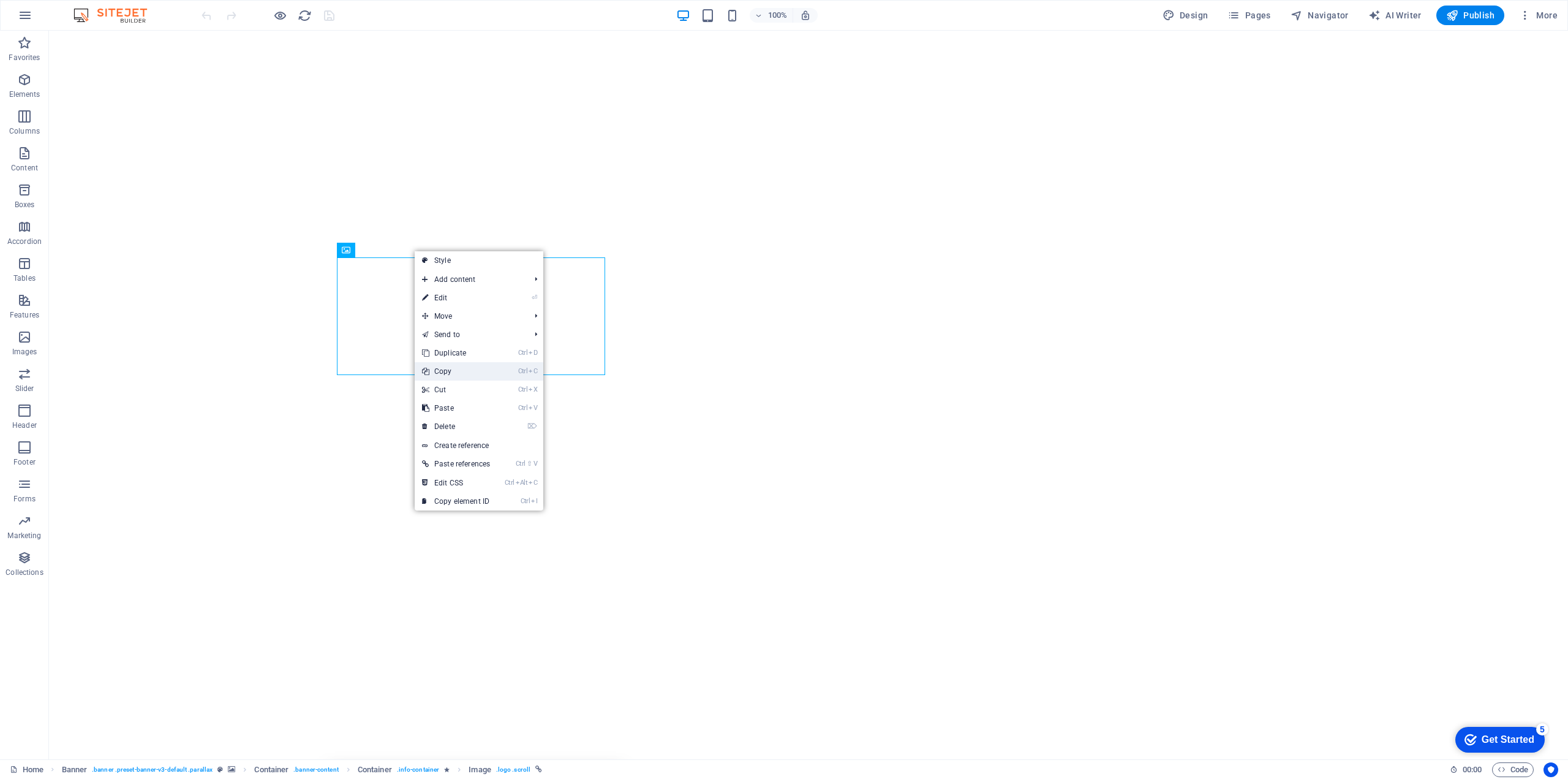
drag, startPoint x: 427, startPoint y: 336, endPoint x: 477, endPoint y: 367, distance: 58.8
click at [477, 367] on link "Ctrl C Copy" at bounding box center [455, 371] width 82 height 18
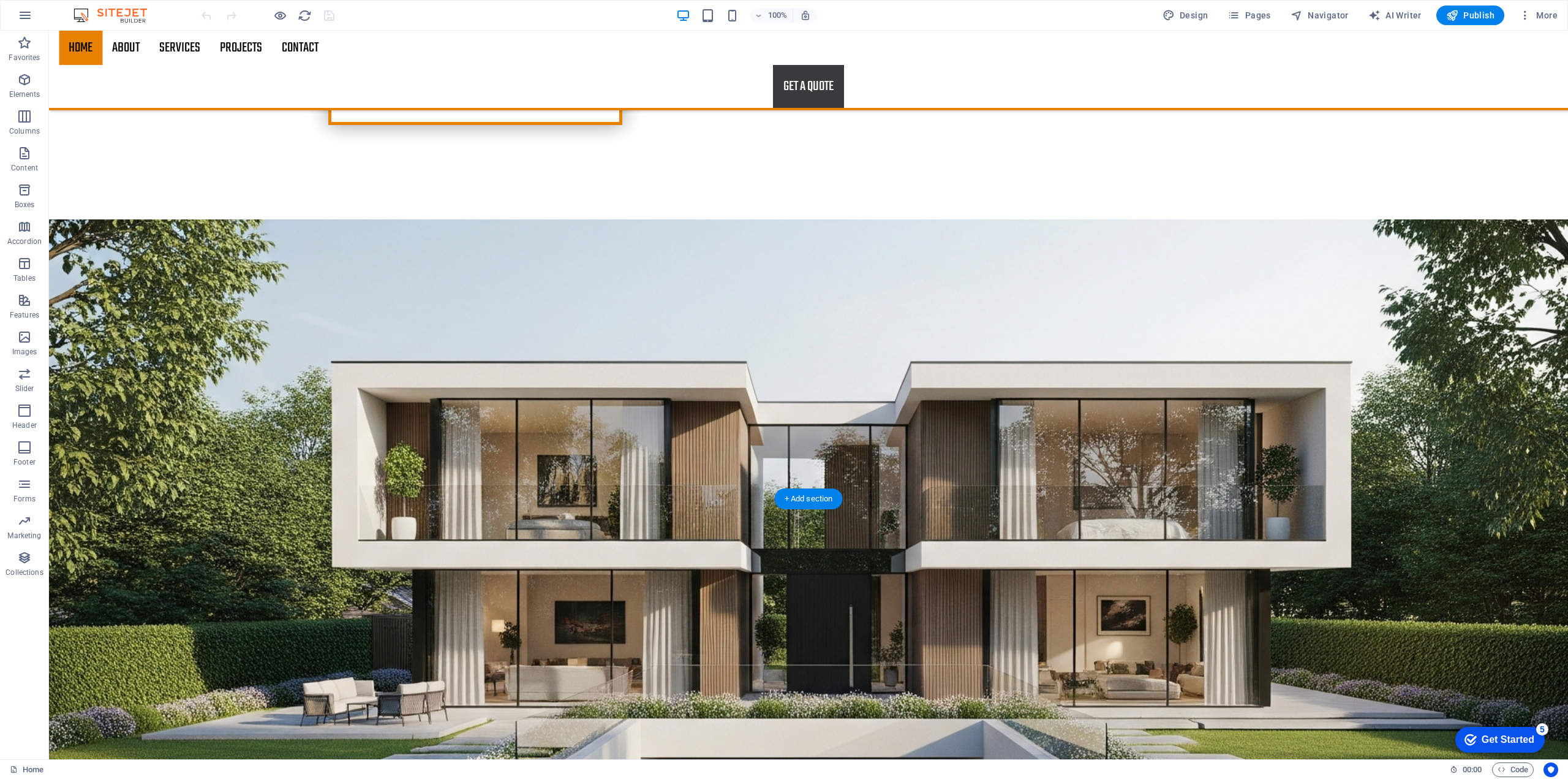
scroll to position [919, 0]
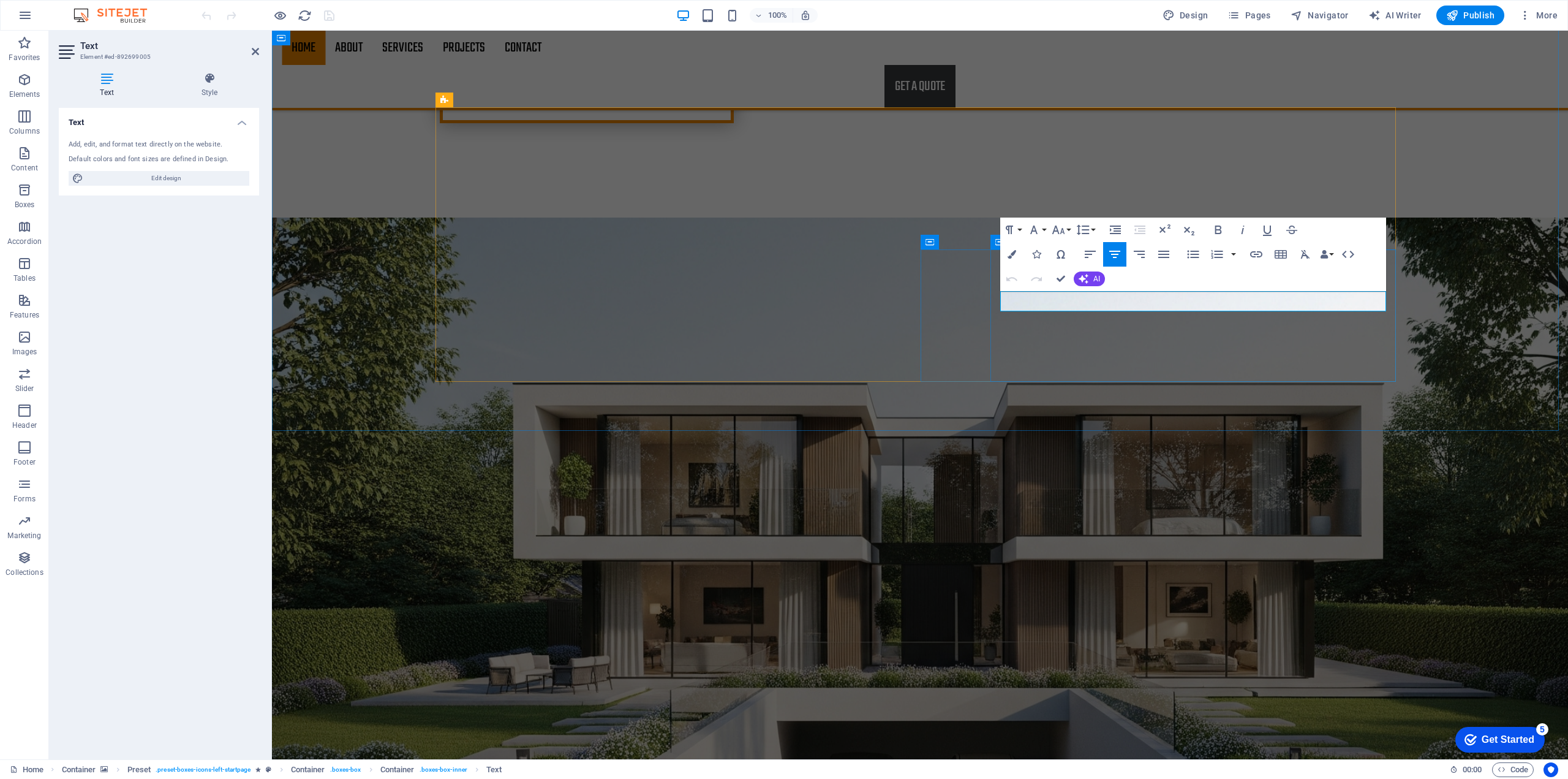
drag, startPoint x: 1146, startPoint y: 298, endPoint x: 1288, endPoint y: 309, distance: 142.4
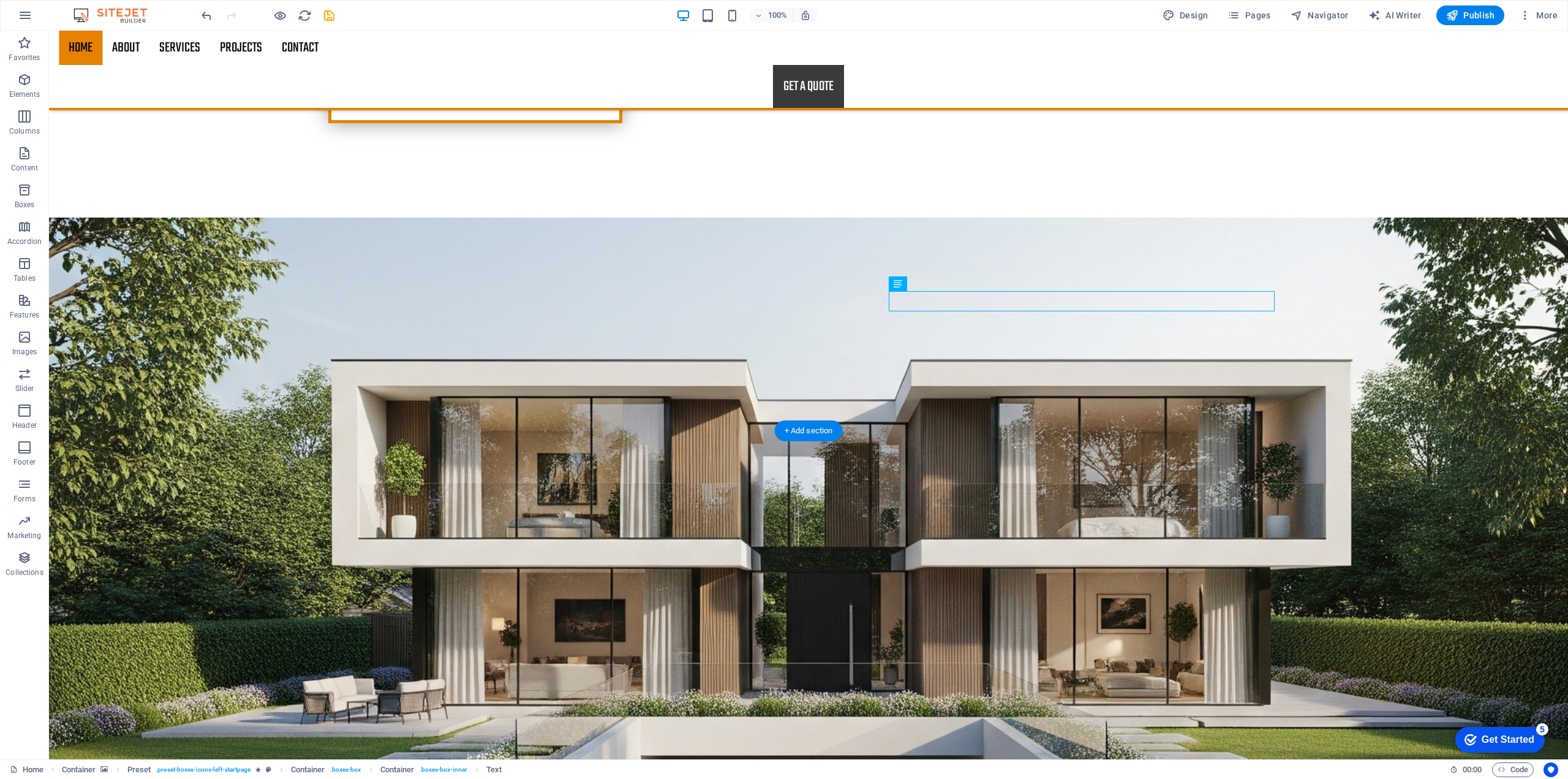
scroll to position [981, 0]
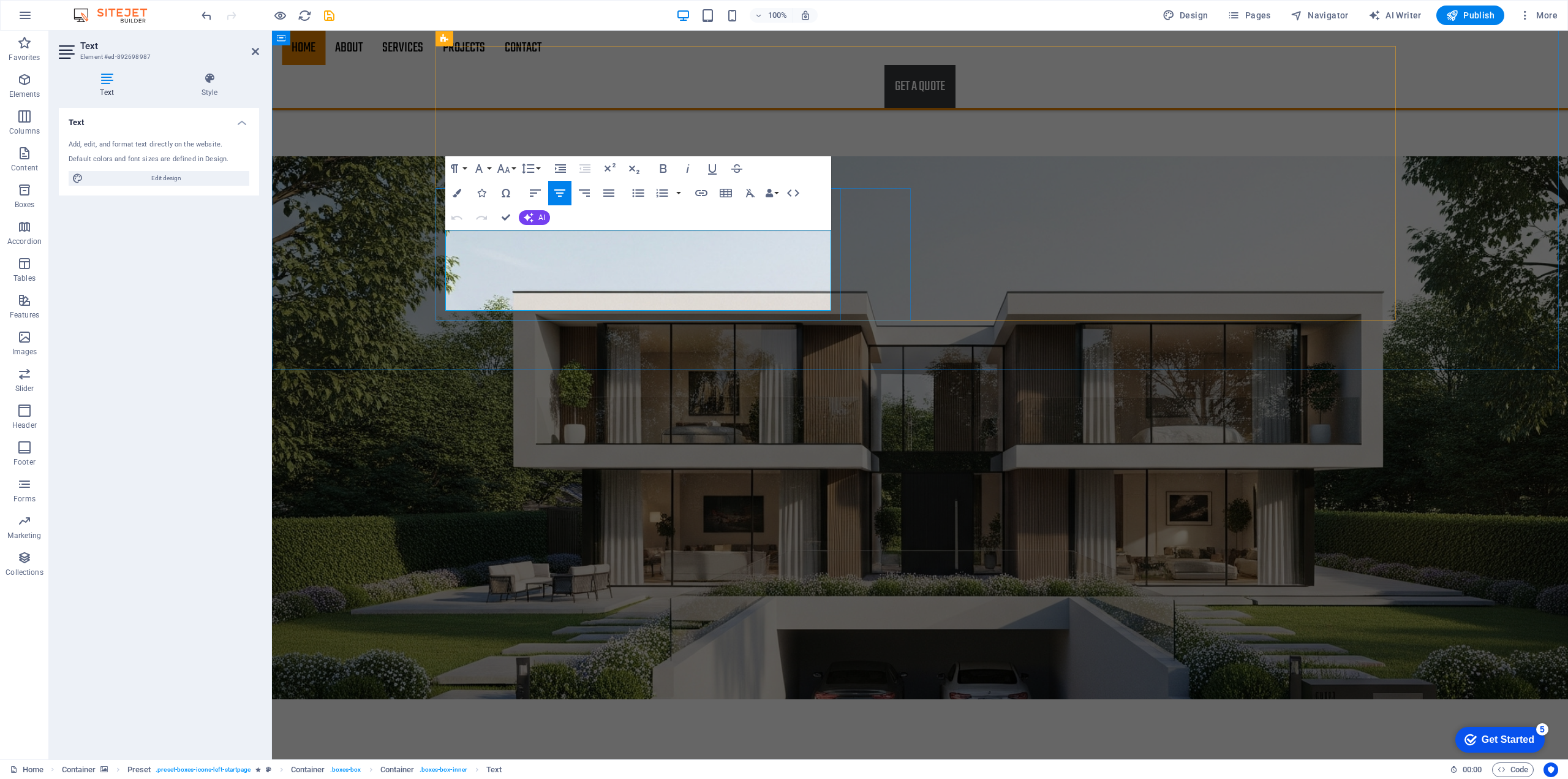
drag, startPoint x: 652, startPoint y: 239, endPoint x: 425, endPoint y: 218, distance: 228.0
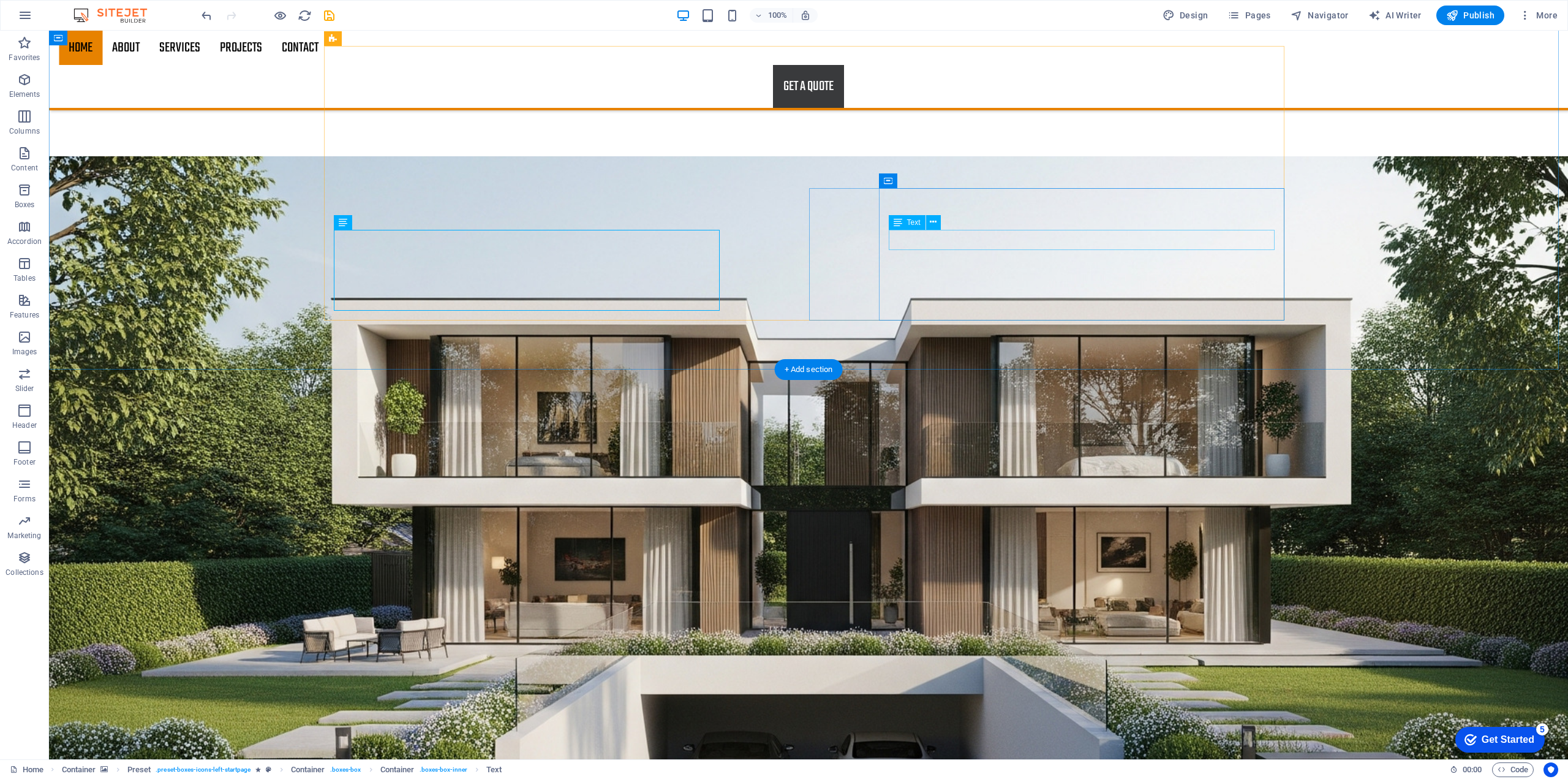
drag, startPoint x: 1059, startPoint y: 240, endPoint x: 837, endPoint y: 240, distance: 222.0
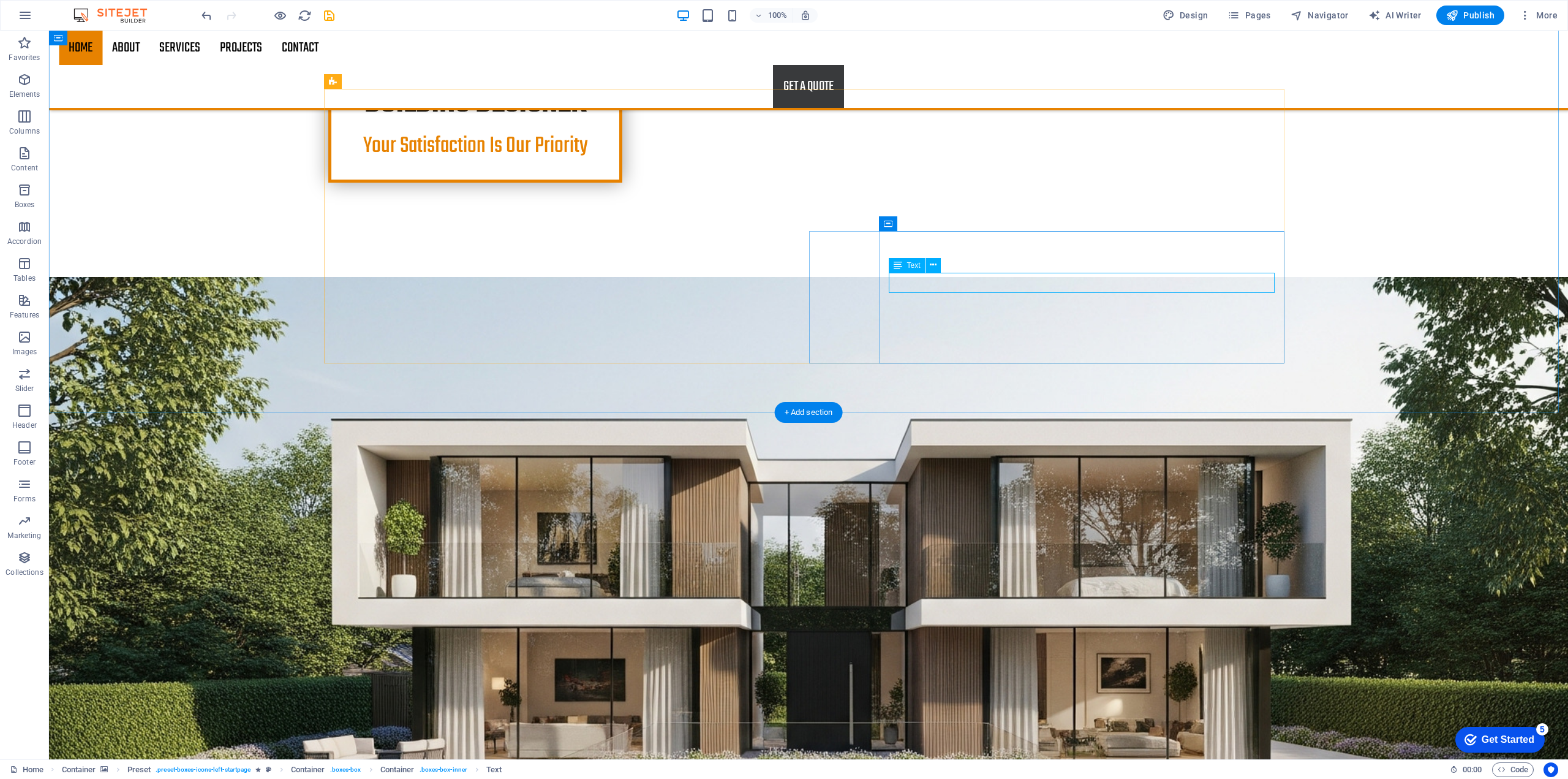
scroll to position [858, 0]
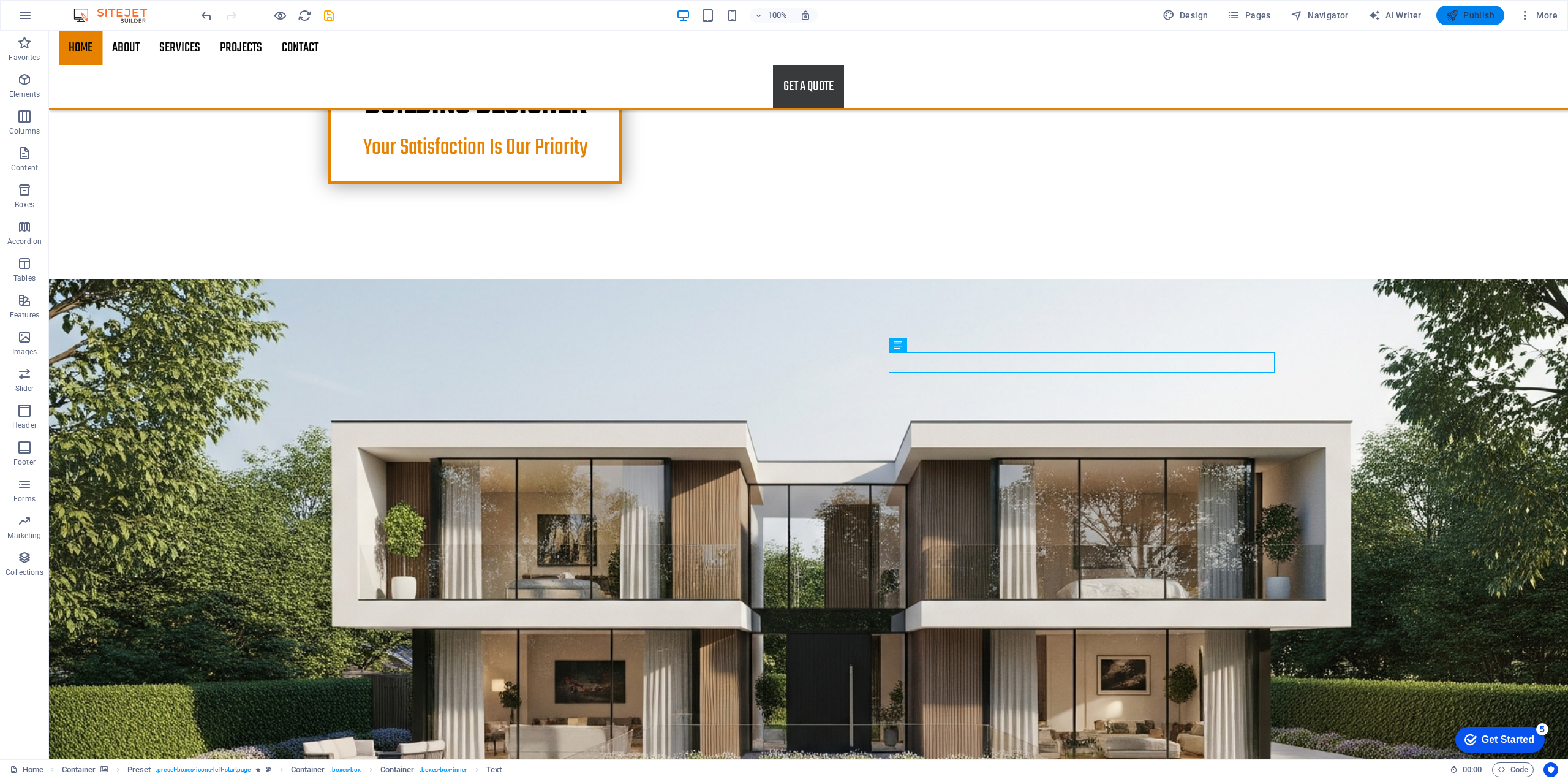
click at [1462, 15] on span "Publish" at bounding box center [1470, 15] width 48 height 12
